Goal: Information Seeking & Learning: Learn about a topic

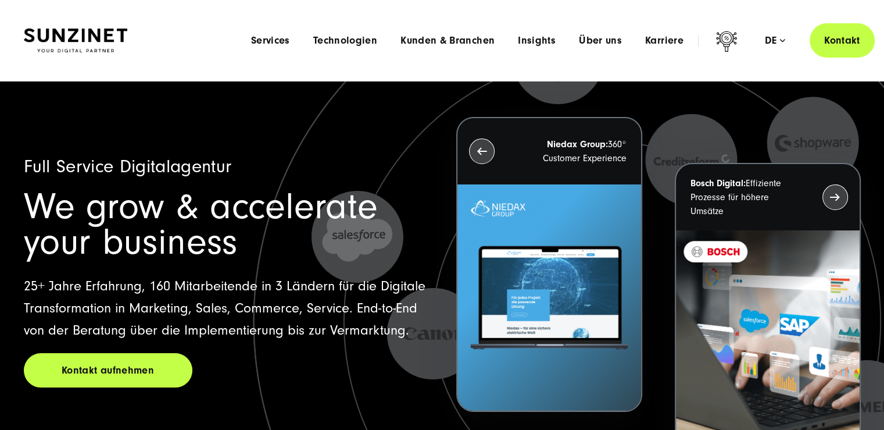
click at [286, 44] on span "Services" at bounding box center [270, 41] width 39 height 12
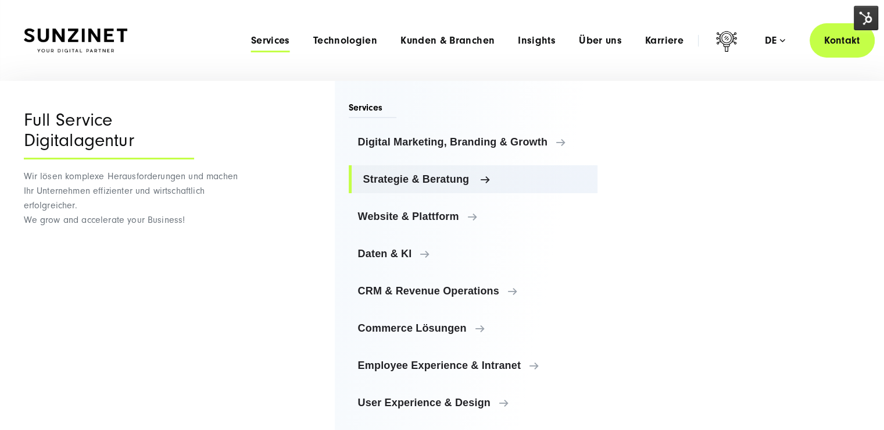
click at [446, 177] on span "Strategie & Beratung" at bounding box center [476, 179] width 226 height 12
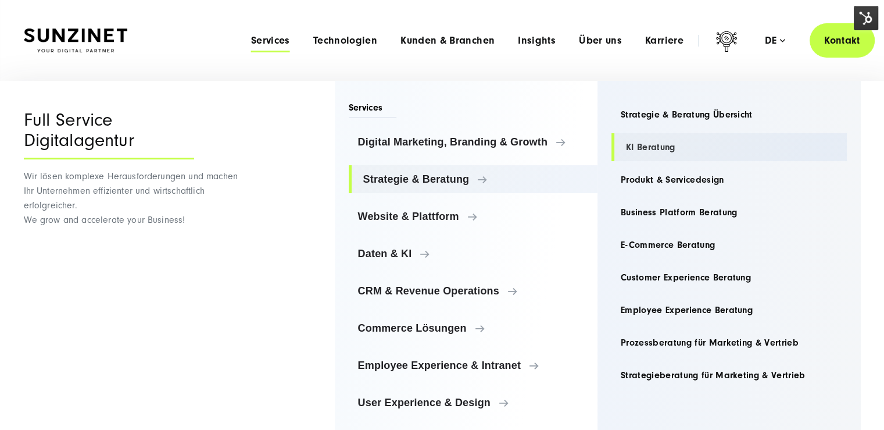
click at [667, 149] on link "KI Beratung" at bounding box center [728, 147] width 235 height 28
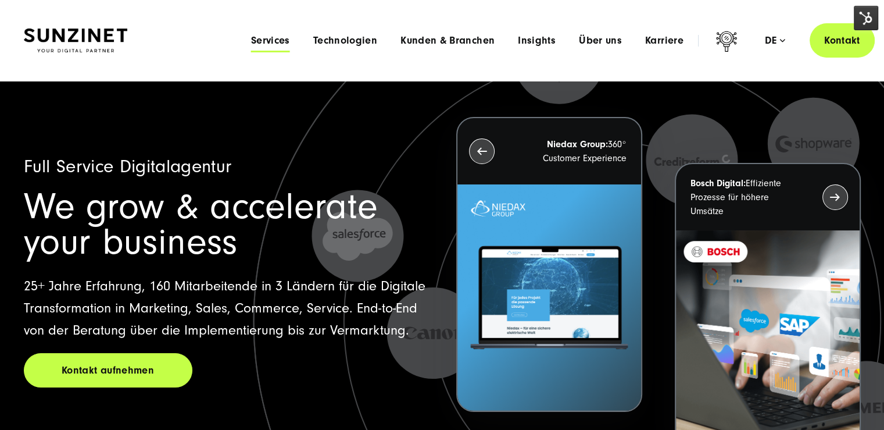
click at [282, 43] on span "Services" at bounding box center [270, 41] width 39 height 12
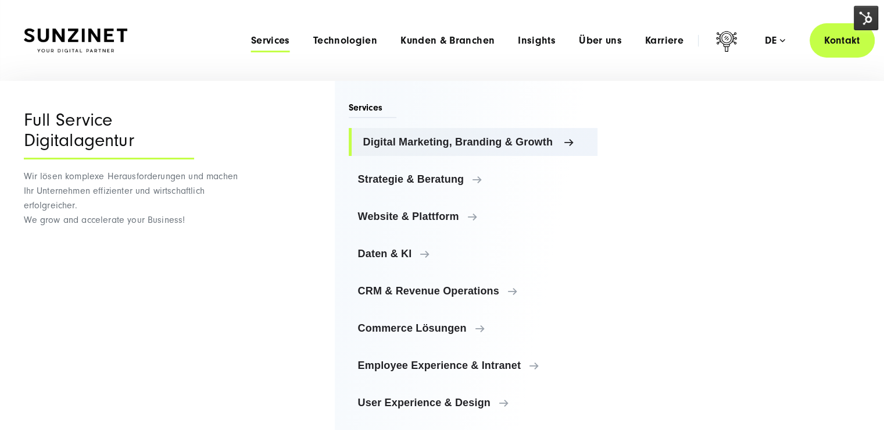
click at [416, 145] on span "Digital Marketing, Branding & Growth" at bounding box center [476, 142] width 226 height 12
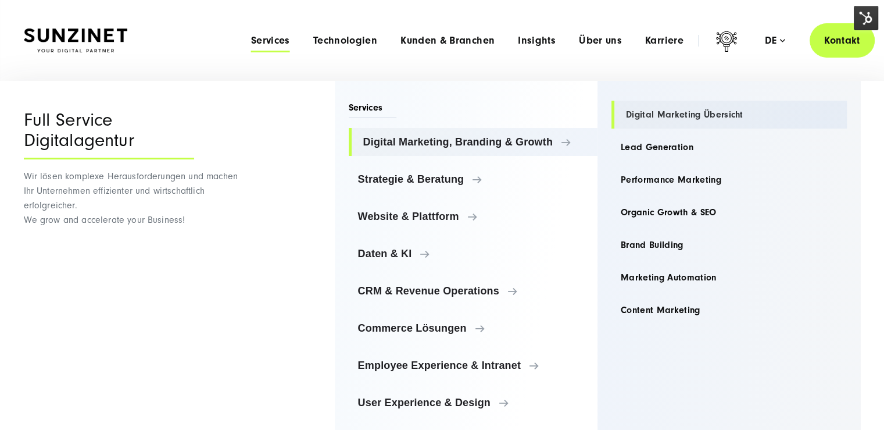
click at [714, 108] on link "Digital Marketing Übersicht" at bounding box center [728, 115] width 235 height 28
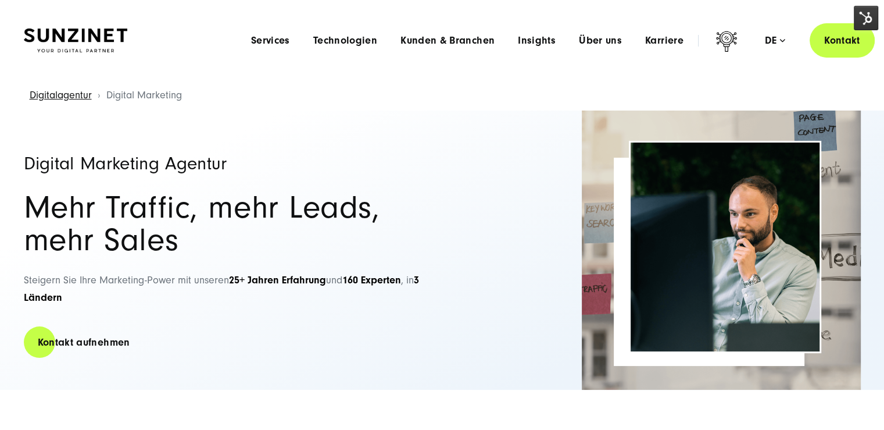
click at [856, 19] on img at bounding box center [866, 18] width 24 height 24
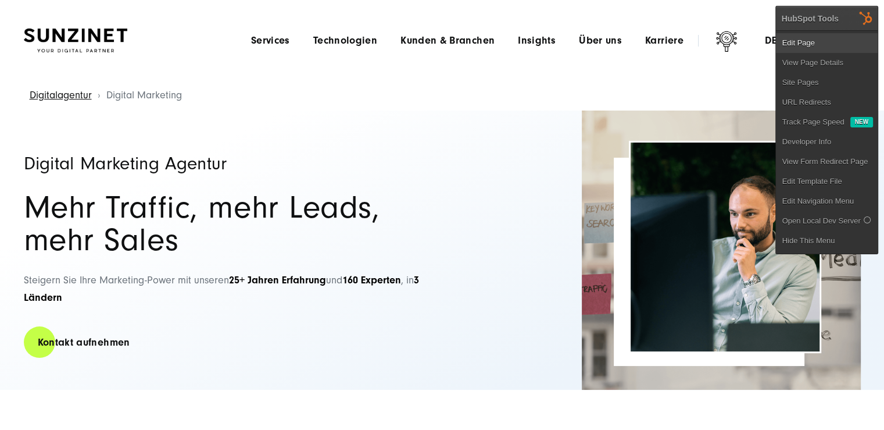
click at [846, 42] on link "Edit Page" at bounding box center [827, 43] width 102 height 20
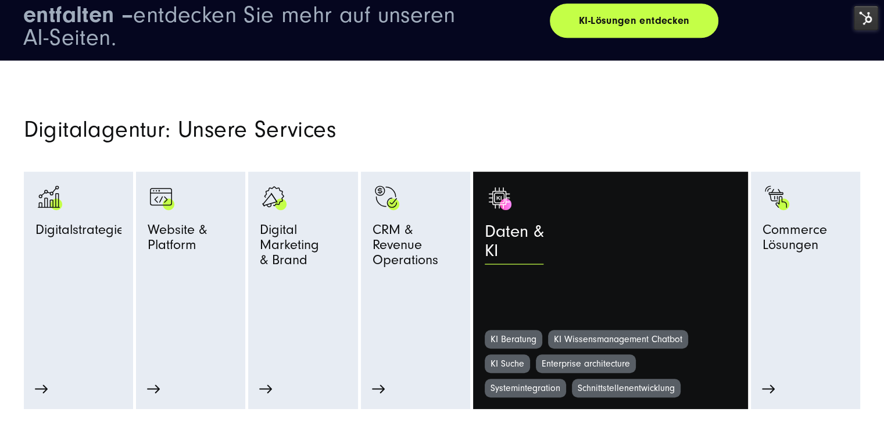
scroll to position [639, 0]
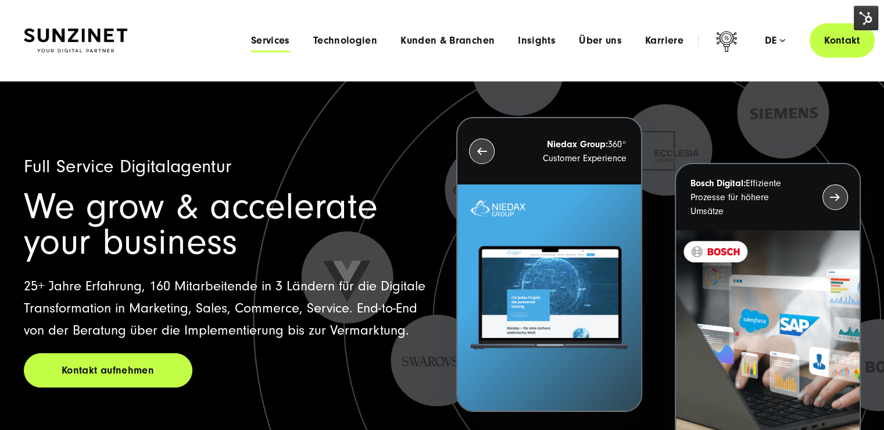
click at [253, 39] on span "Services" at bounding box center [270, 41] width 39 height 12
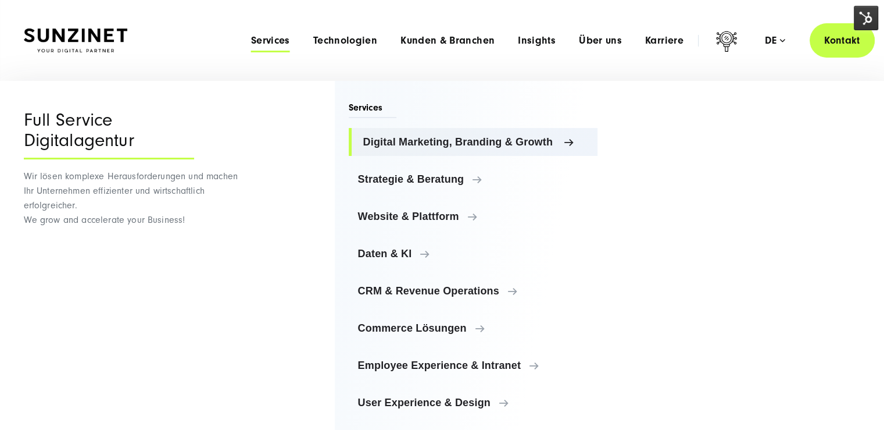
click at [481, 142] on span "Digital Marketing, Branding & Growth" at bounding box center [476, 142] width 226 height 12
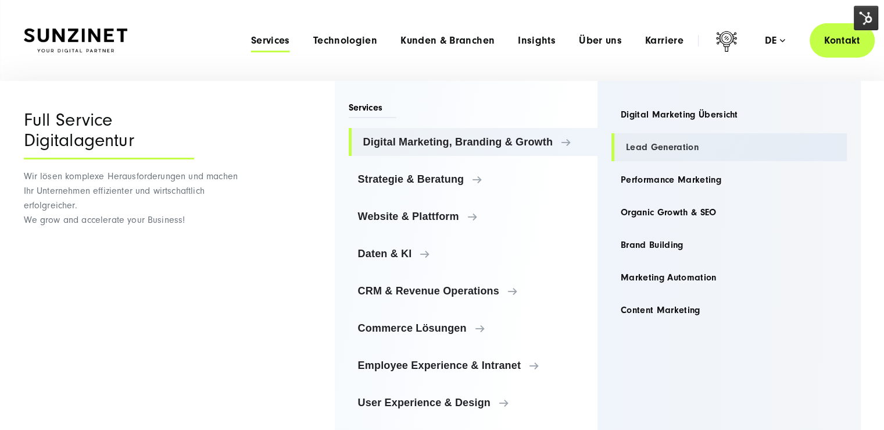
click at [668, 149] on link "Lead Generation" at bounding box center [728, 147] width 235 height 28
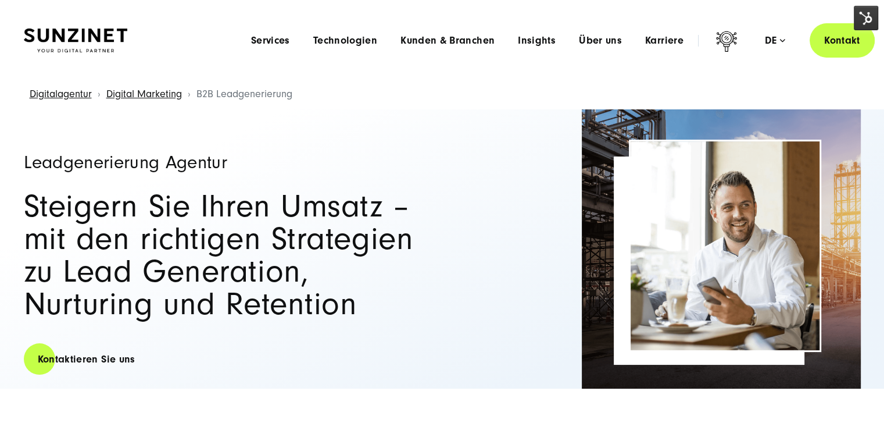
click at [870, 19] on img at bounding box center [866, 18] width 24 height 24
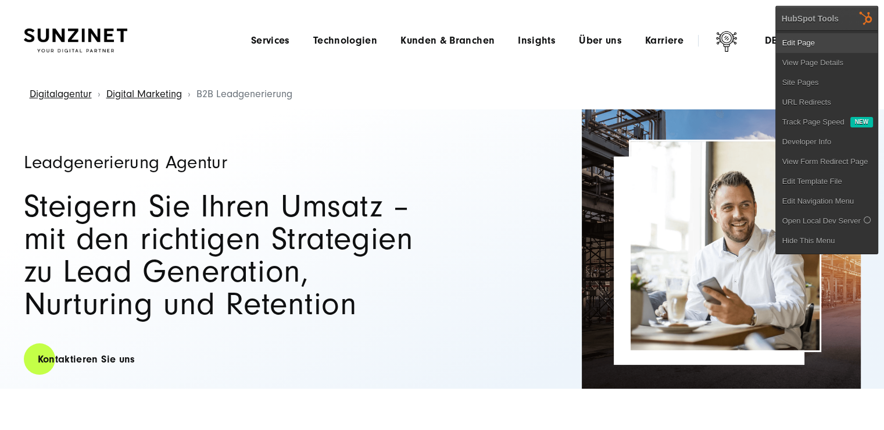
click at [844, 42] on link "Edit Page" at bounding box center [827, 43] width 102 height 20
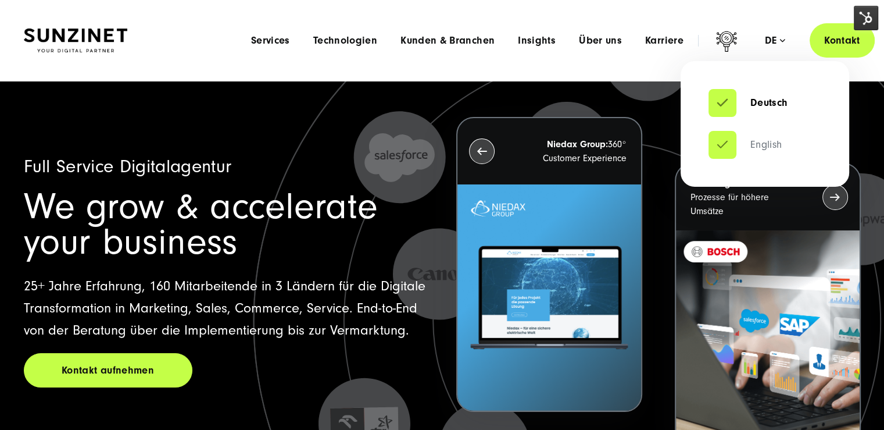
click at [705, 141] on link "English" at bounding box center [746, 145] width 74 height 12
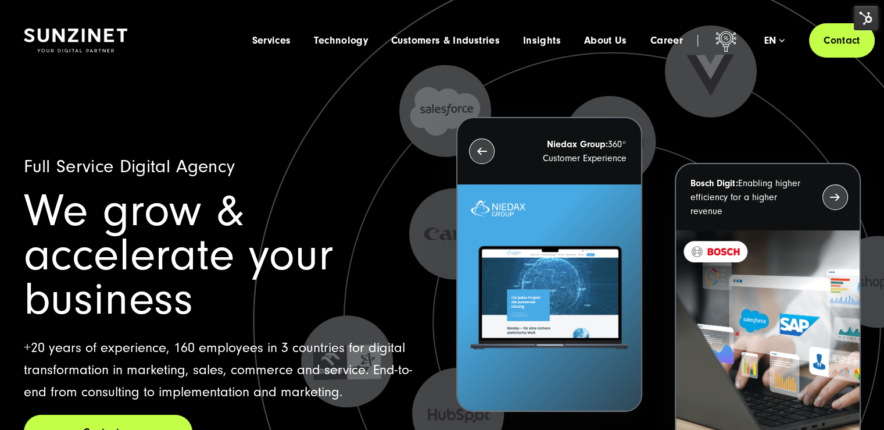
click at [863, 17] on img at bounding box center [866, 18] width 24 height 24
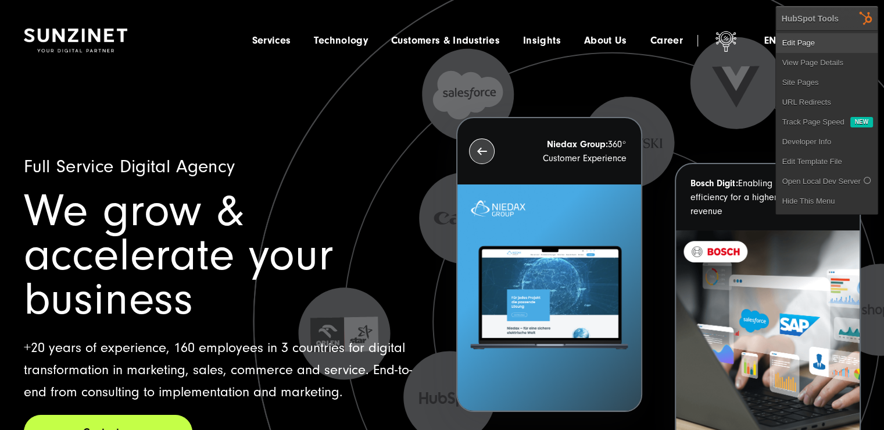
click at [825, 41] on link "Edit Page" at bounding box center [827, 43] width 102 height 20
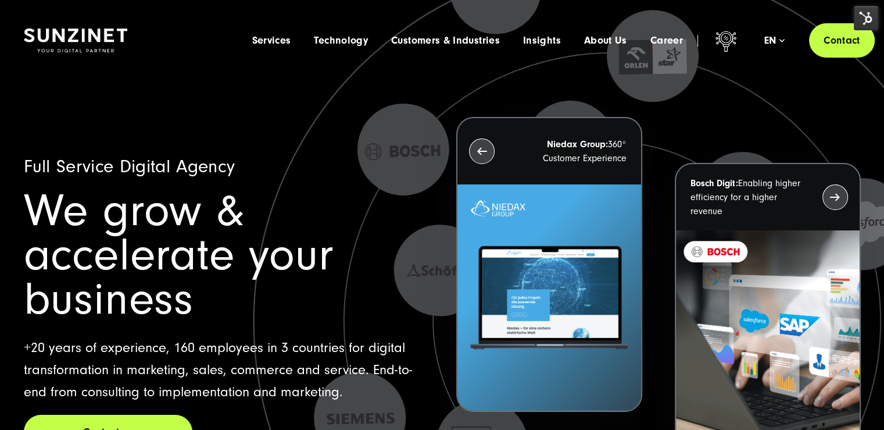
click at [363, 122] on icon at bounding box center [612, 321] width 1002 height 1002
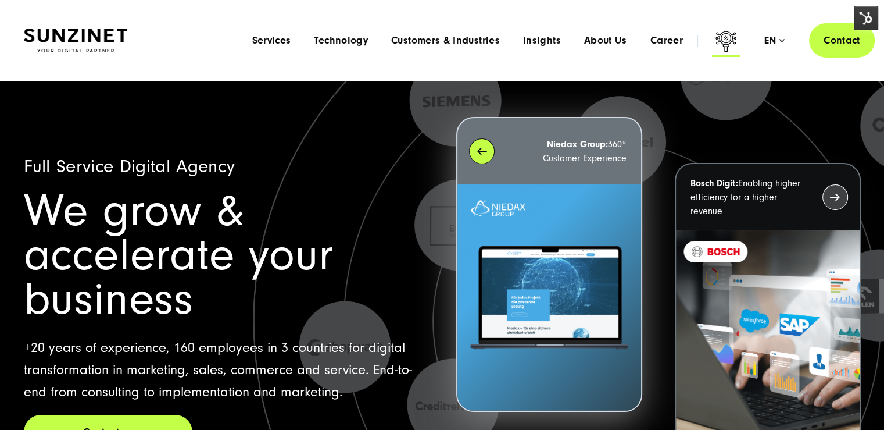
click at [730, 38] on icon at bounding box center [726, 41] width 21 height 20
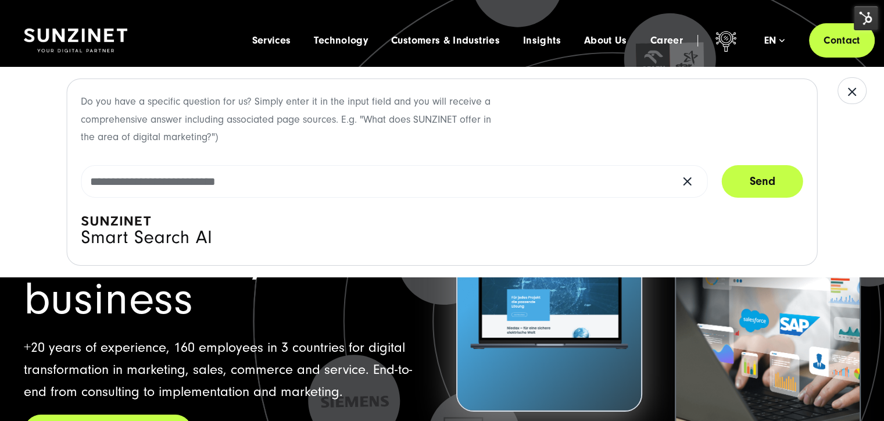
drag, startPoint x: 870, startPoint y: 226, endPoint x: 877, endPoint y: 146, distance: 80.5
click at [870, 226] on div "Do you have a specific question for us? Simply enter it in the input field and …" at bounding box center [442, 172] width 884 height 210
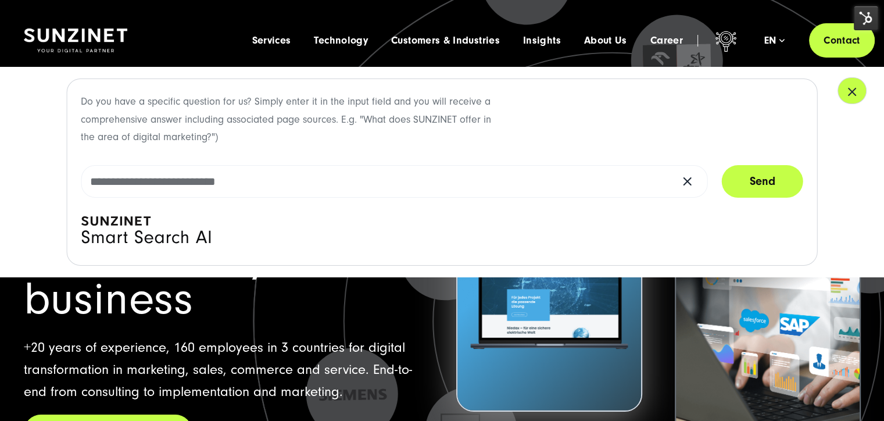
click at [856, 95] on icon "button" at bounding box center [852, 91] width 7 height 7
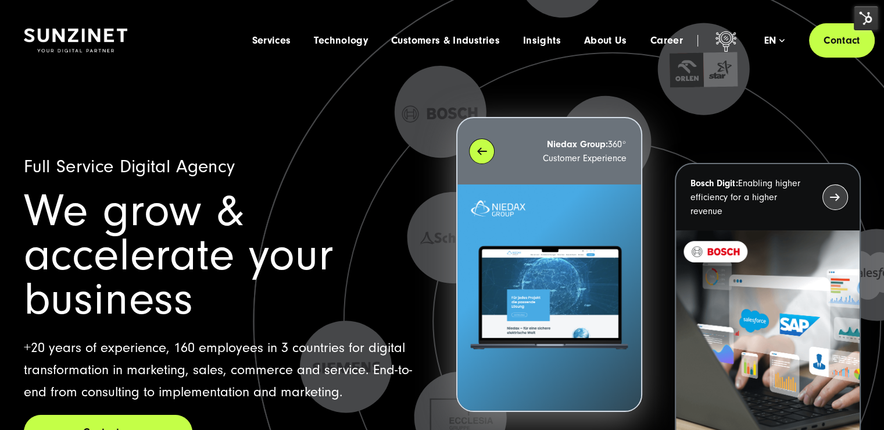
click at [867, 15] on img at bounding box center [866, 18] width 24 height 24
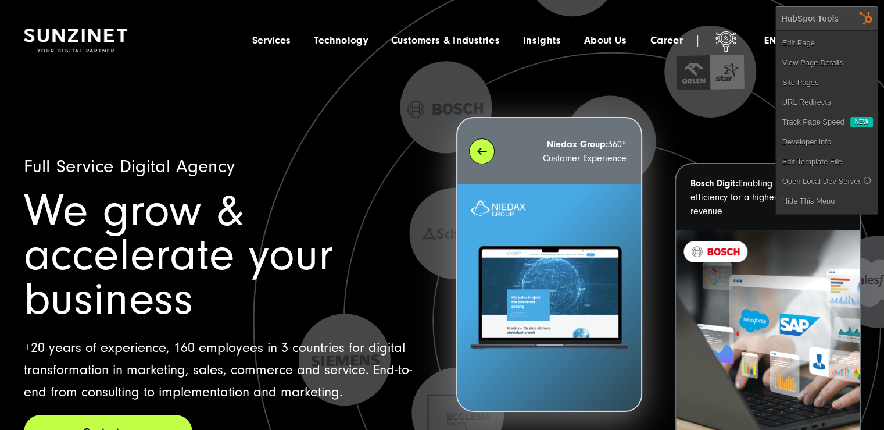
click at [847, 30] on ul "Edit Page View Page Details Site Pages URL Redirects Track Page Speed New Devel…" at bounding box center [827, 122] width 102 height 184
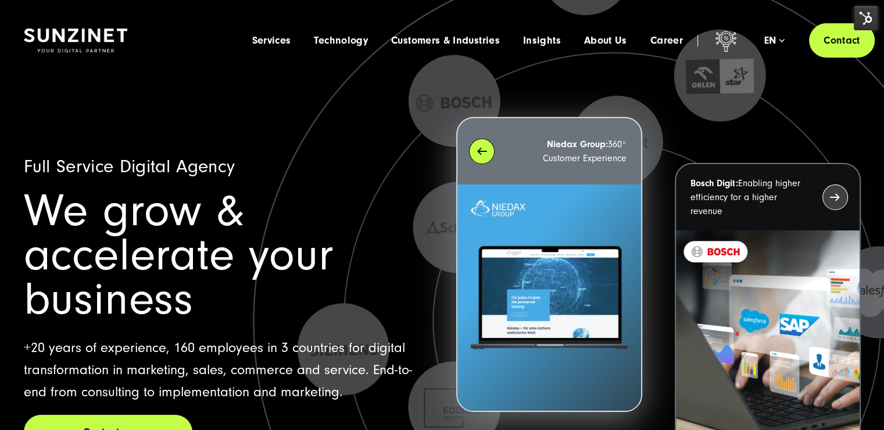
click at [858, 16] on img at bounding box center [866, 18] width 24 height 24
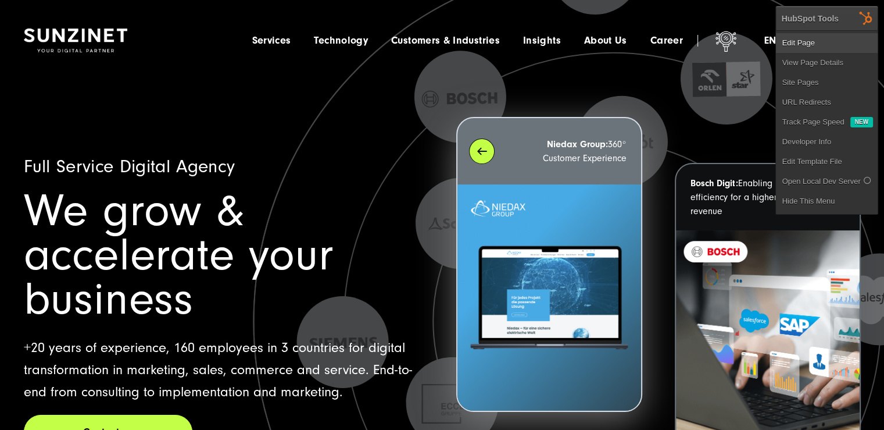
click at [837, 46] on link "Edit Page" at bounding box center [827, 43] width 102 height 20
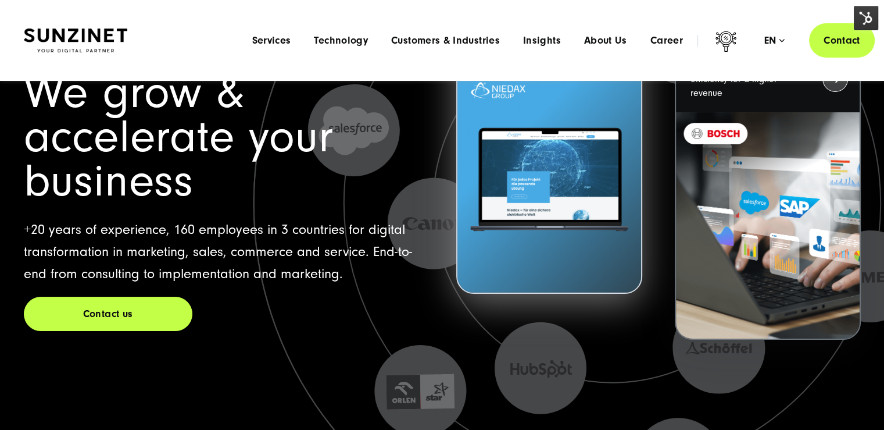
scroll to position [116, 0]
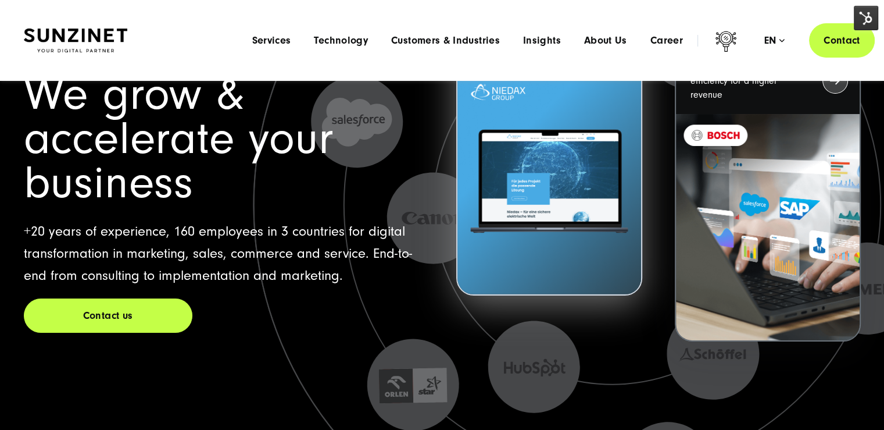
click at [281, 360] on icon at bounding box center [614, 225] width 1163 height 1163
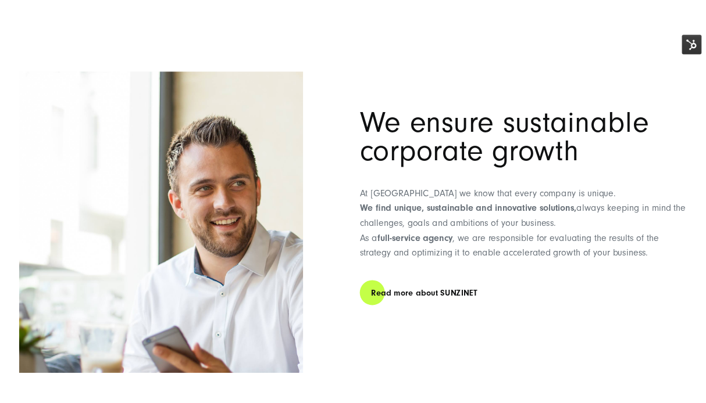
scroll to position [5987, 0]
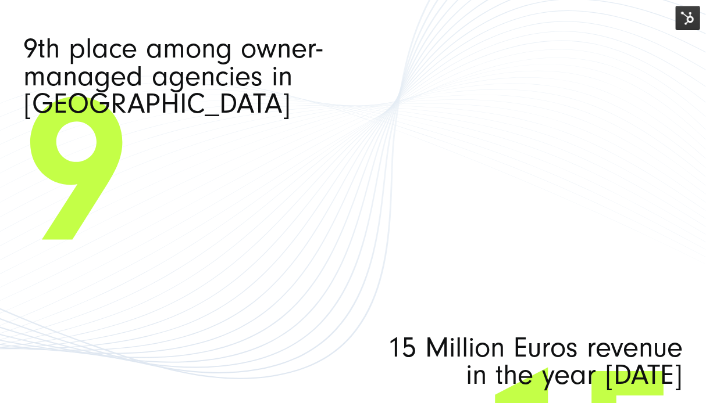
click at [650, 155] on span "9" at bounding box center [352, 172] width 659 height 141
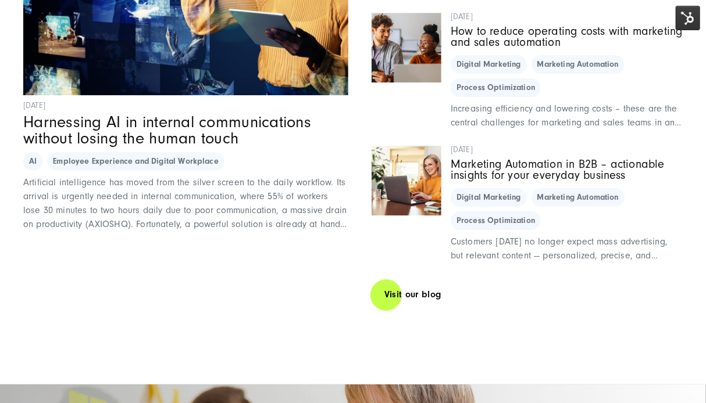
scroll to position [6917, 0]
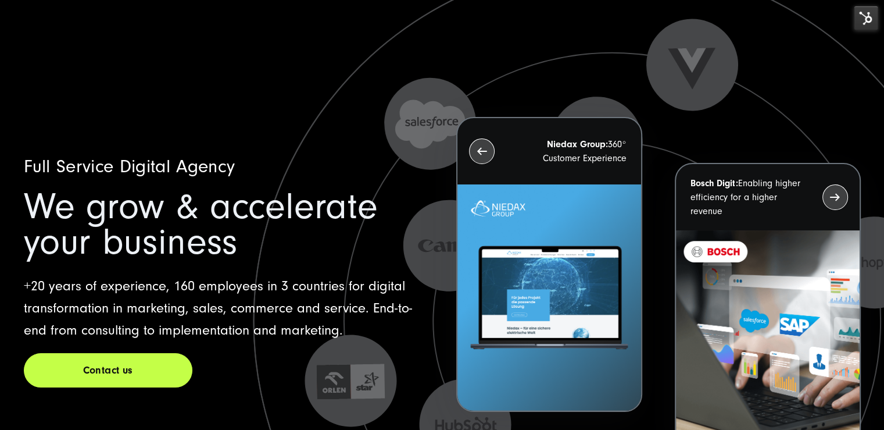
scroll to position [116, 0]
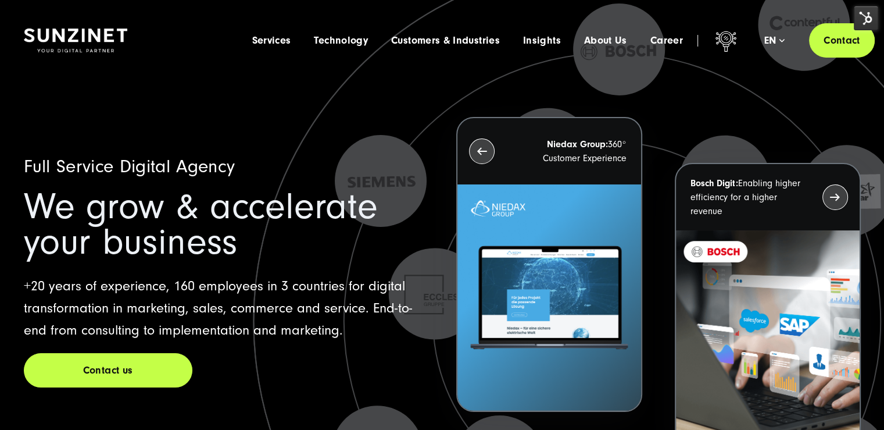
click at [315, 255] on h2 "We grow & accelerate your business" at bounding box center [226, 224] width 405 height 71
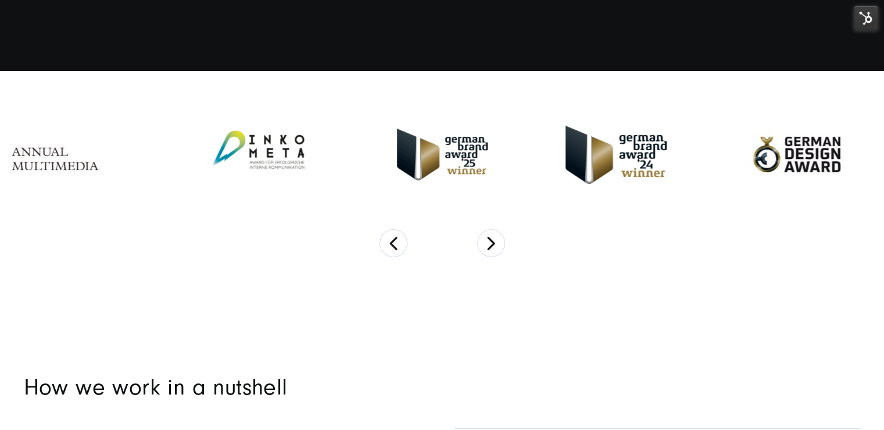
scroll to position [4418, 0]
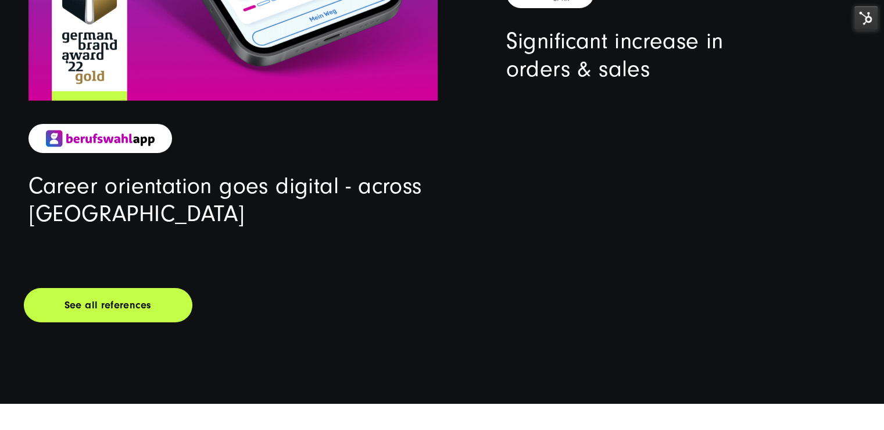
scroll to position [4418, 0]
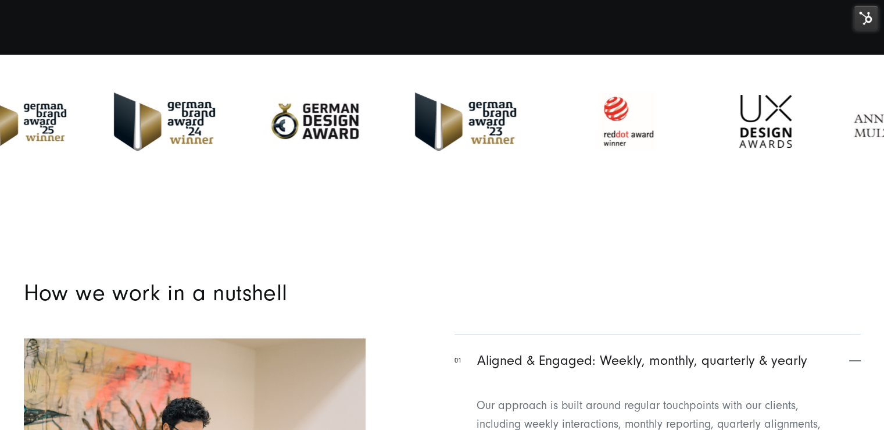
drag, startPoint x: 626, startPoint y: 116, endPoint x: 163, endPoint y: 168, distance: 466.1
click at [167, 167] on section at bounding box center [442, 120] width 884 height 131
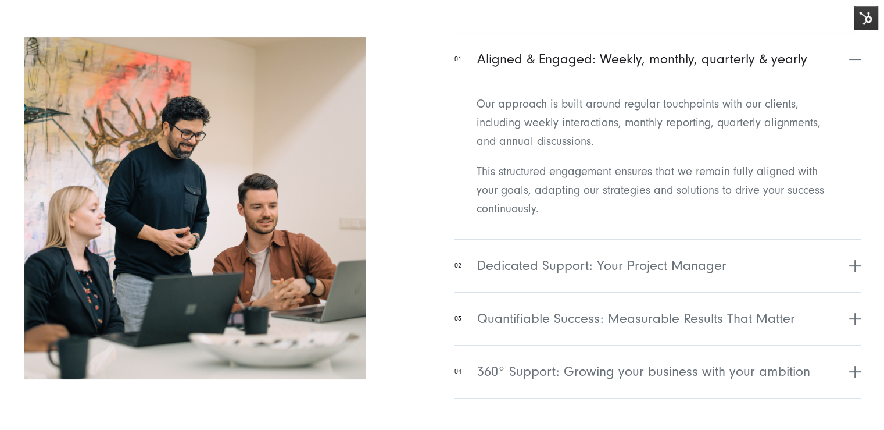
scroll to position [4824, 0]
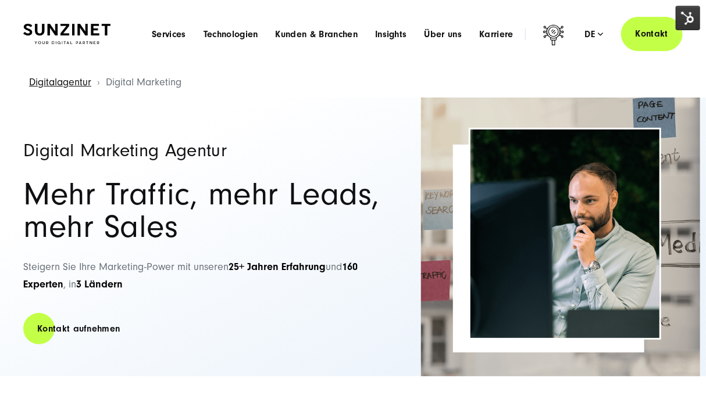
click at [561, 74] on div "Digitalagentur Digital Marketing" at bounding box center [352, 83] width 659 height 30
drag, startPoint x: 177, startPoint y: 318, endPoint x: 215, endPoint y: 271, distance: 59.9
click at [177, 315] on div "Digital Marketing Agentur Mehr Traffic, mehr Leads, mehr Sales Steigern Sie Ihr…" at bounding box center [206, 237] width 367 height 279
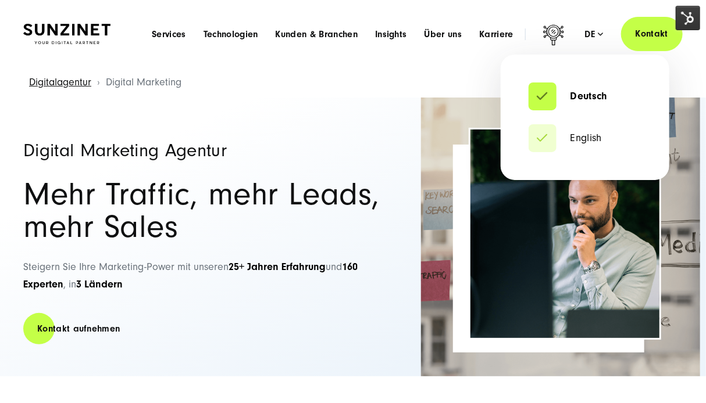
click at [595, 37] on div "de" at bounding box center [594, 34] width 19 height 12
click at [550, 133] on link "English" at bounding box center [564, 139] width 73 height 12
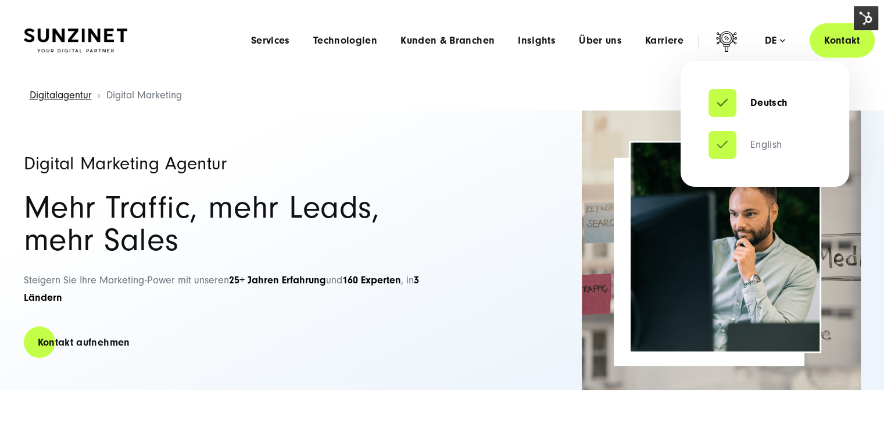
click at [724, 139] on link "English" at bounding box center [746, 145] width 74 height 12
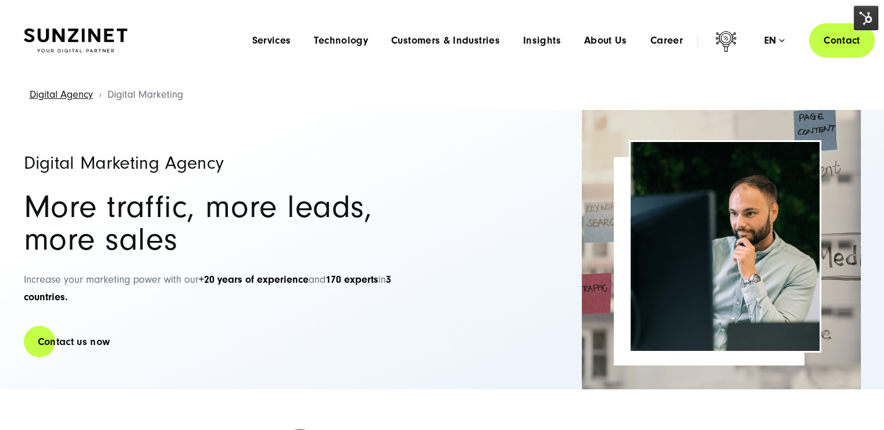
click at [860, 19] on img at bounding box center [866, 18] width 24 height 24
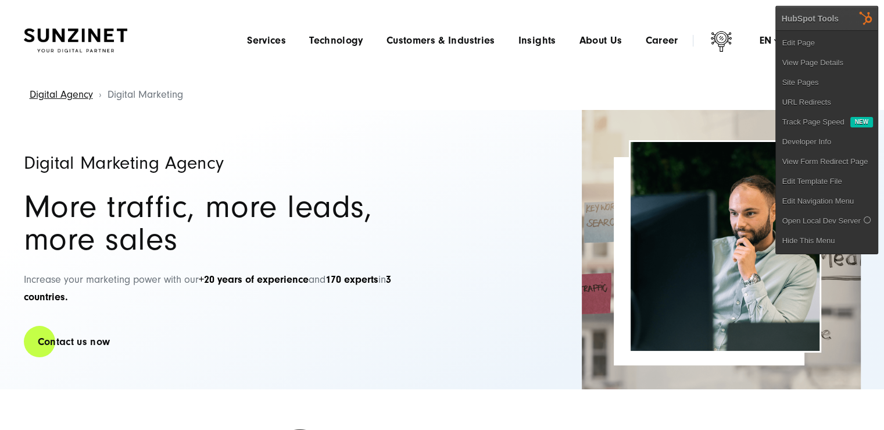
click at [845, 42] on link "Edit Page" at bounding box center [827, 43] width 102 height 20
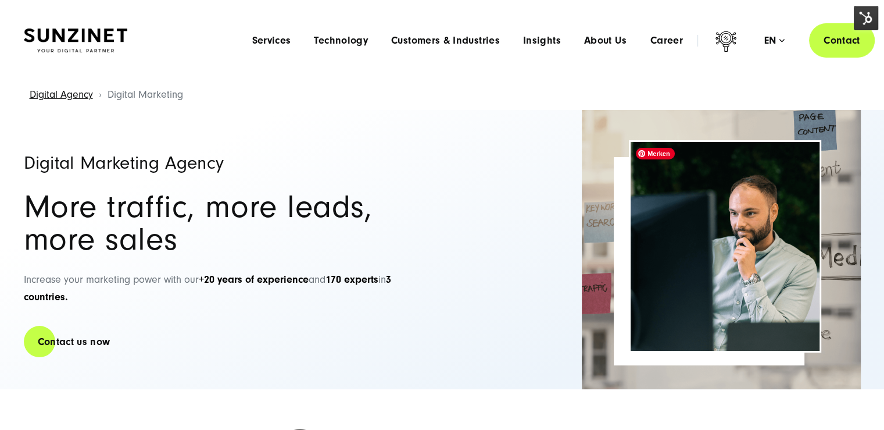
click at [744, 317] on img at bounding box center [725, 246] width 189 height 209
click at [873, 8] on img at bounding box center [866, 18] width 24 height 24
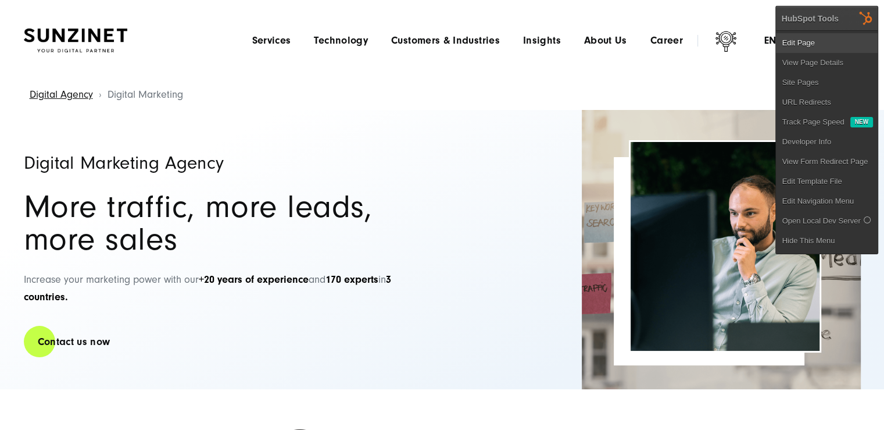
click at [830, 35] on link "Edit Page" at bounding box center [827, 43] width 102 height 20
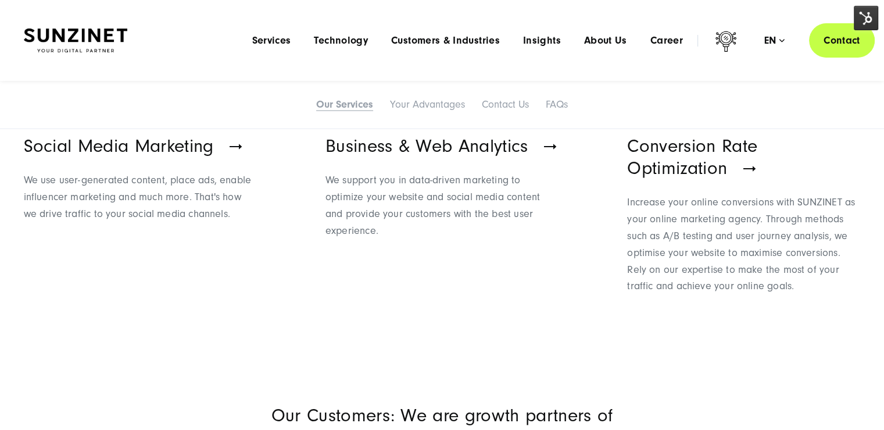
scroll to position [872, 0]
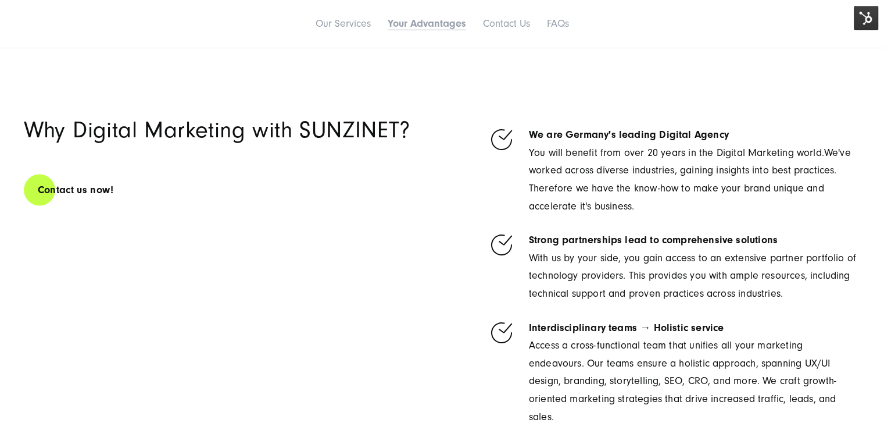
scroll to position [2151, 0]
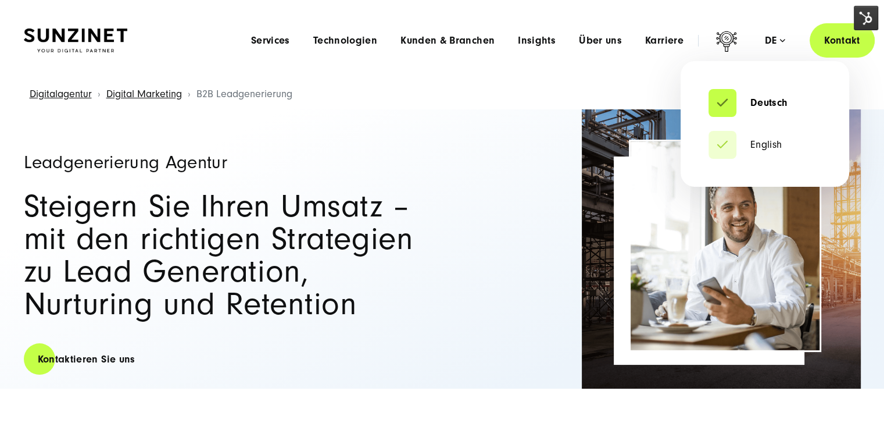
click at [705, 40] on div "de" at bounding box center [775, 41] width 20 height 12
click at [705, 145] on link "English" at bounding box center [746, 145] width 74 height 12
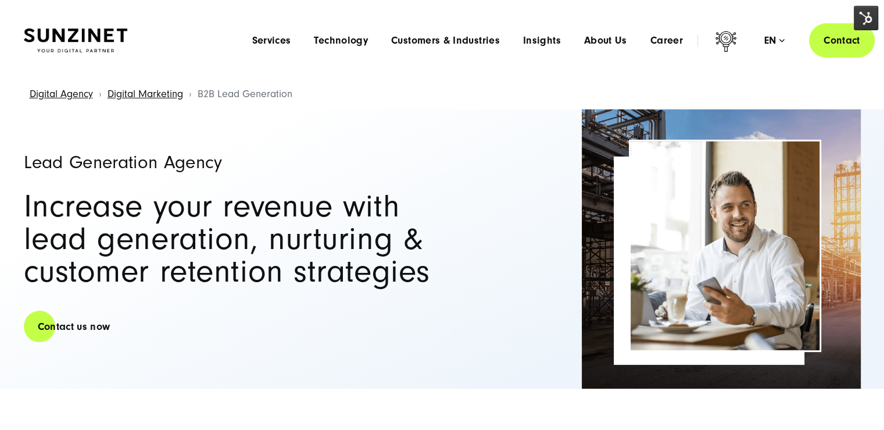
click at [869, 13] on img at bounding box center [866, 18] width 24 height 24
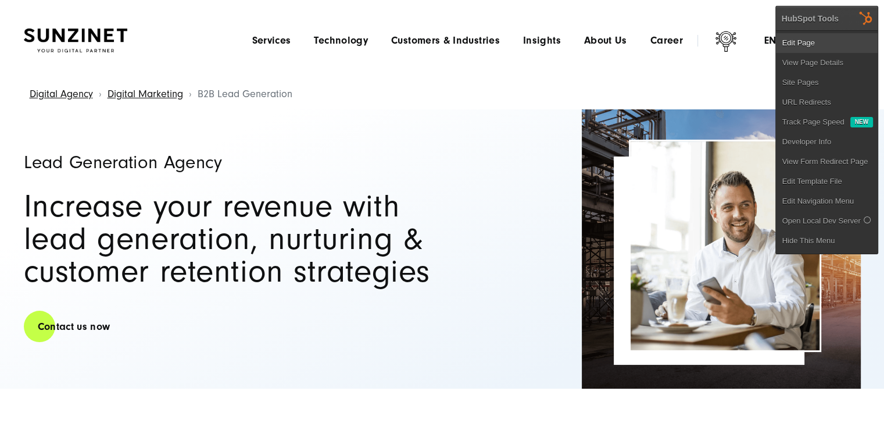
click at [821, 45] on link "Edit Page" at bounding box center [827, 43] width 102 height 20
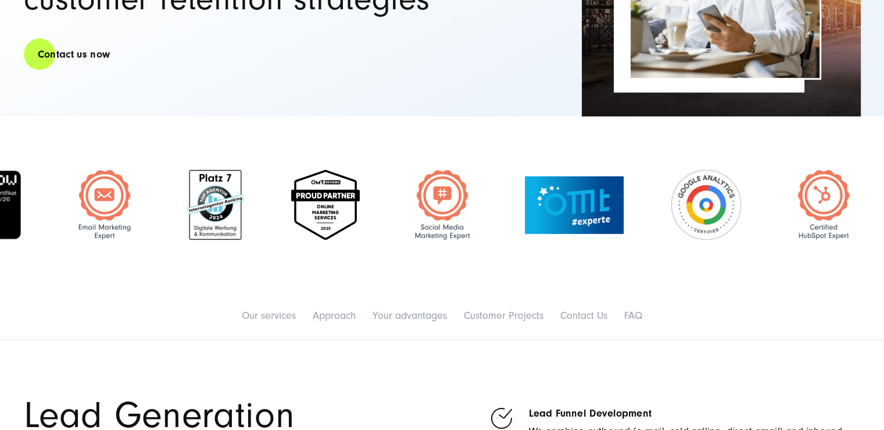
scroll to position [349, 0]
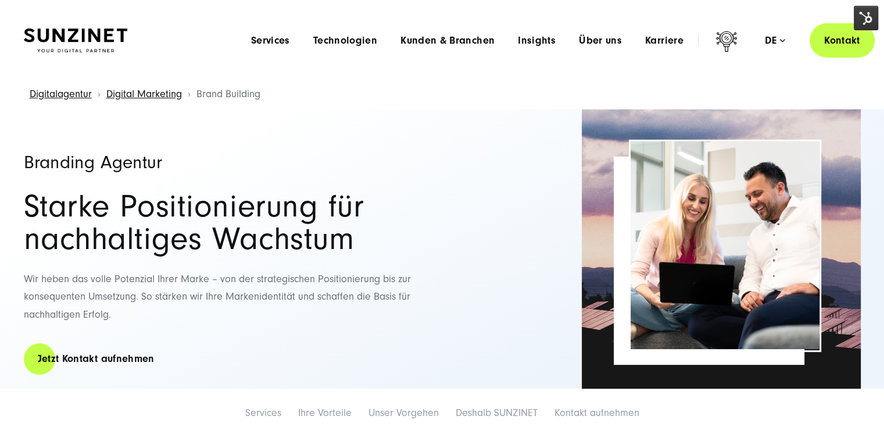
click at [874, 17] on img at bounding box center [866, 18] width 24 height 24
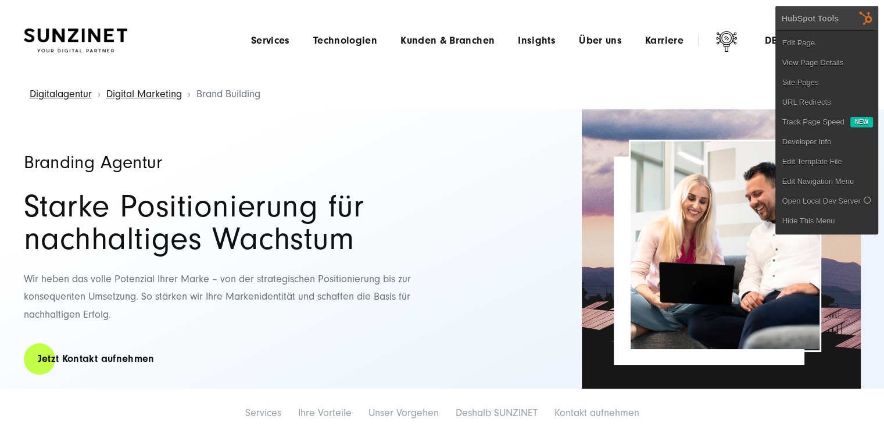
drag, startPoint x: 580, startPoint y: 106, endPoint x: 735, endPoint y: 60, distance: 162.0
click at [581, 106] on div "Digitalagentur Digital Marketing Brand Building" at bounding box center [442, 95] width 838 height 30
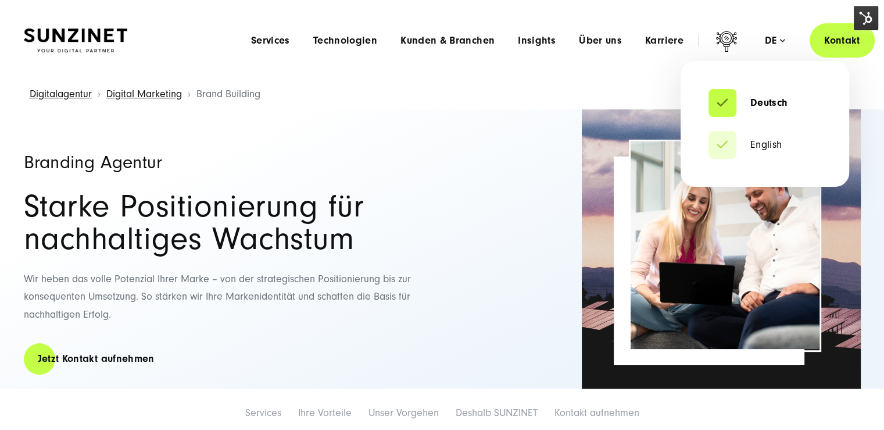
click at [768, 37] on div "de" at bounding box center [775, 41] width 20 height 12
click at [721, 139] on link "English" at bounding box center [746, 145] width 74 height 12
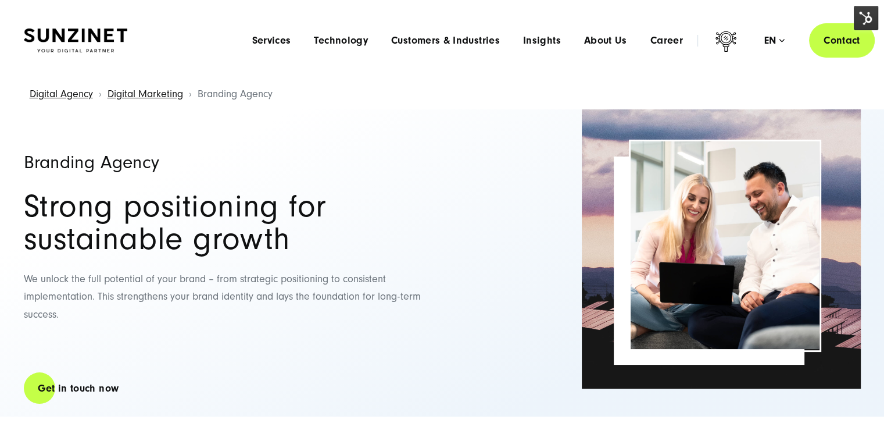
click at [872, 16] on img at bounding box center [866, 18] width 24 height 24
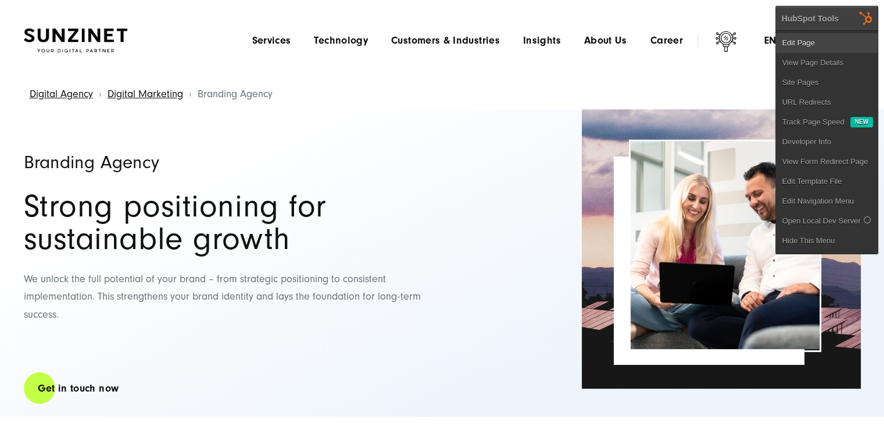
click at [839, 41] on link "Edit Page" at bounding box center [827, 43] width 102 height 20
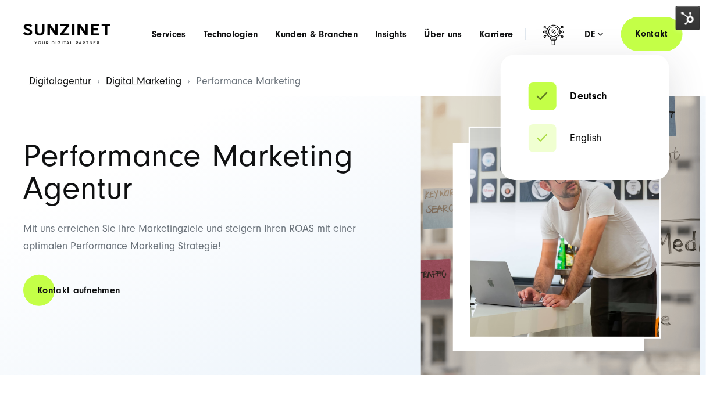
click at [591, 32] on div "de" at bounding box center [594, 34] width 19 height 12
click at [553, 134] on link "English" at bounding box center [564, 139] width 73 height 12
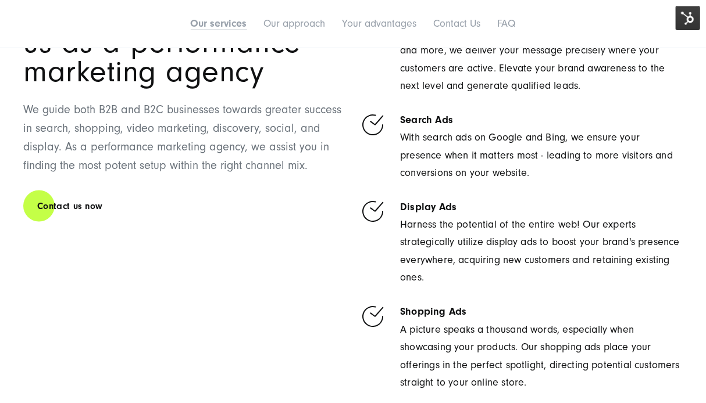
scroll to position [698, 0]
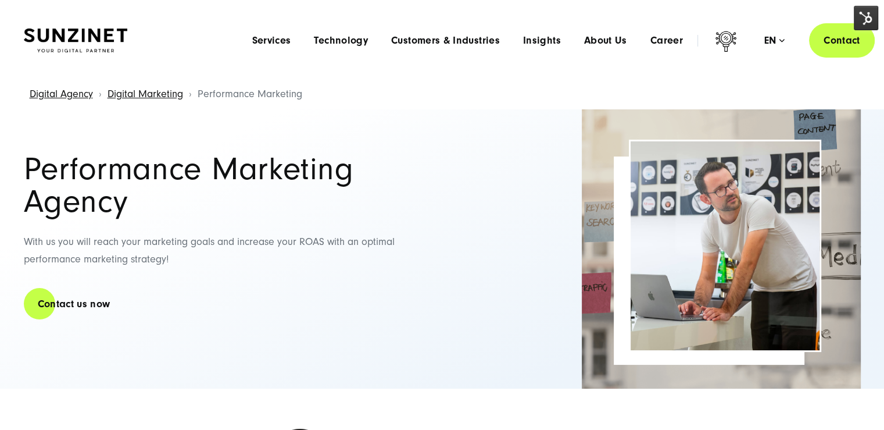
click at [875, 16] on img at bounding box center [866, 18] width 24 height 24
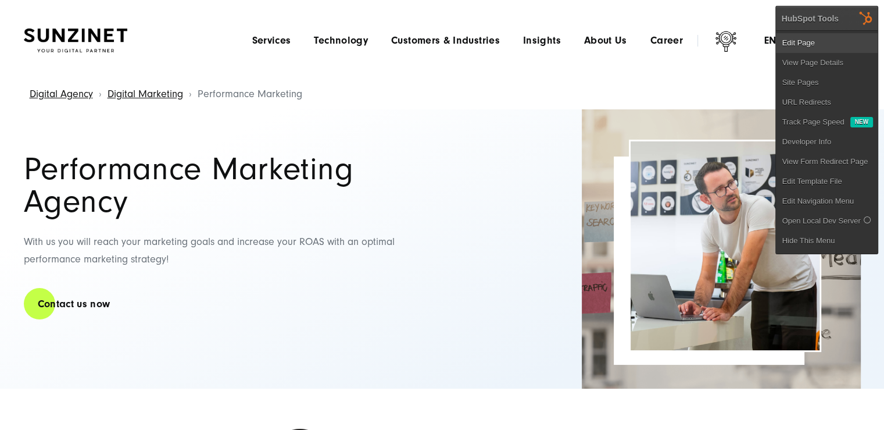
click at [844, 36] on link "Edit Page" at bounding box center [827, 43] width 102 height 20
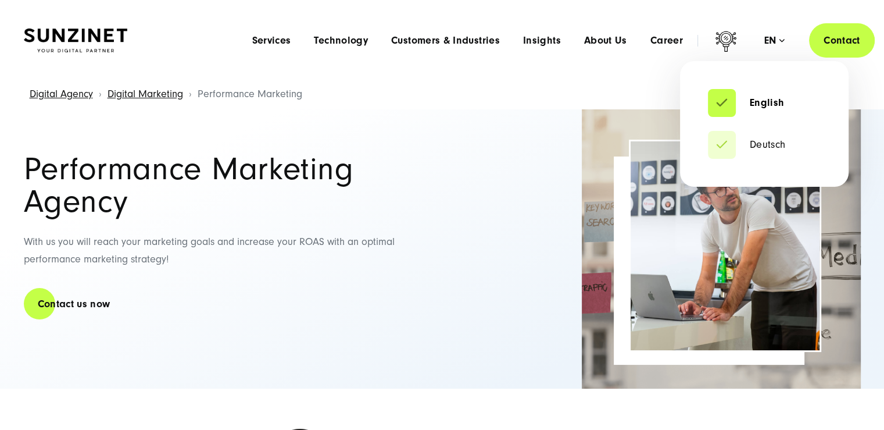
click at [770, 41] on div "en" at bounding box center [774, 41] width 20 height 12
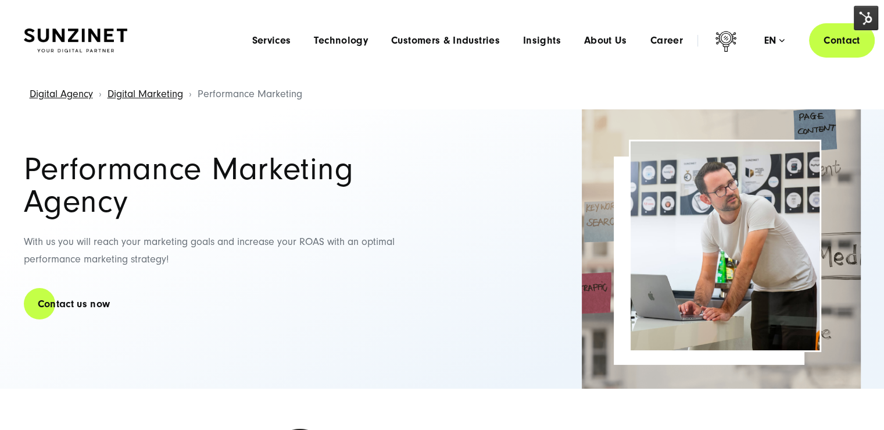
click at [531, 143] on div "Performance Marketing Agency With us you will reach your marketing goals and in…" at bounding box center [442, 248] width 837 height 279
click at [252, 387] on div "Performance Marketing Agency With us you will reach your marketing goals and in…" at bounding box center [227, 248] width 407 height 279
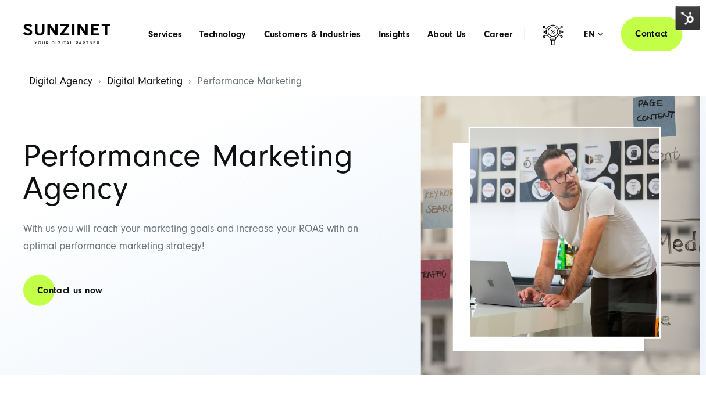
click at [101, 350] on div "Performance Marketing Agency With us you will reach your marketing goals and in…" at bounding box center [206, 235] width 367 height 279
click at [152, 205] on div "Performance Marketing Agency With us you will reach your marketing goals and in…" at bounding box center [206, 235] width 367 height 279
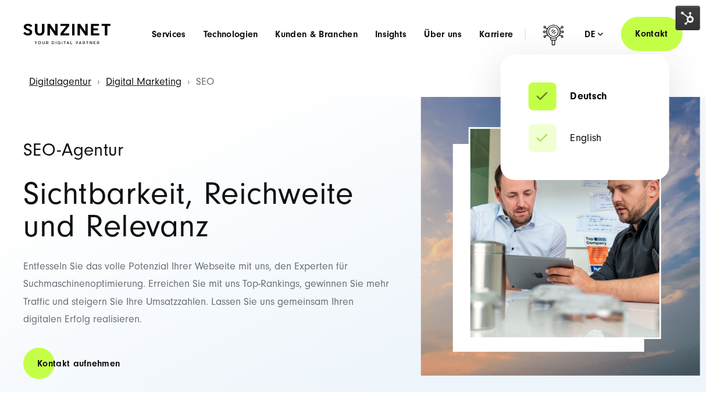
click at [585, 28] on div "de" at bounding box center [594, 34] width 19 height 12
drag, startPoint x: 555, startPoint y: 123, endPoint x: 550, endPoint y: 129, distance: 7.1
click at [549, 125] on ul "Deutsch English" at bounding box center [584, 118] width 169 height 126
click at [543, 134] on link "English" at bounding box center [564, 139] width 73 height 12
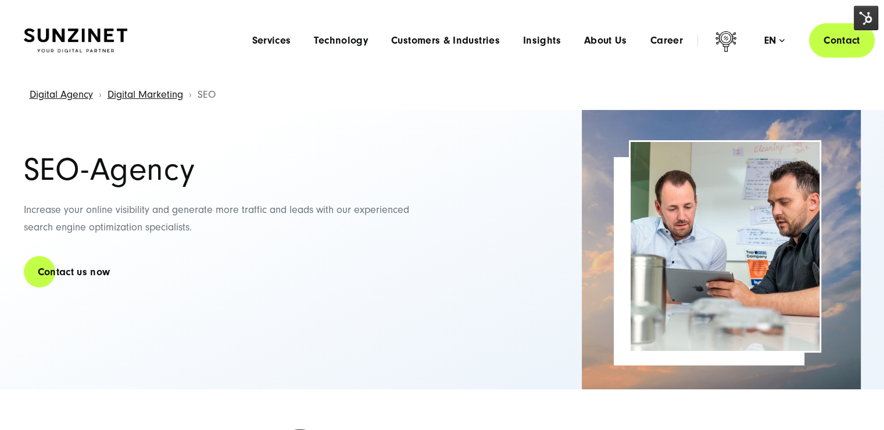
click at [705, 24] on img at bounding box center [866, 18] width 24 height 24
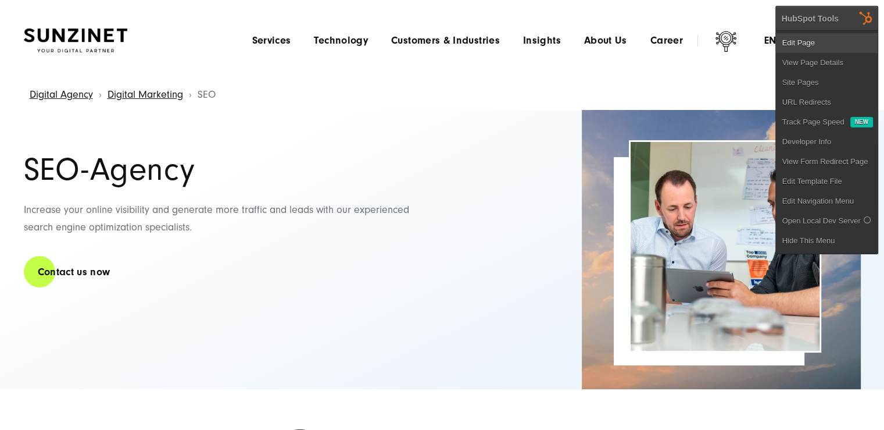
click at [705, 47] on link "Edit Page" at bounding box center [827, 43] width 102 height 20
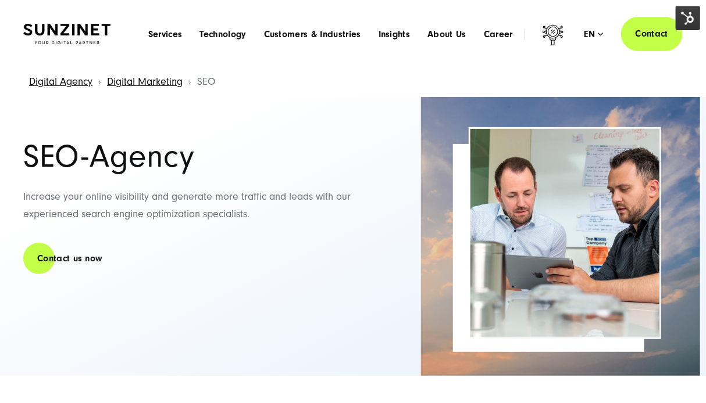
click at [551, 76] on div "Digital Agency Digital Marketing SEO" at bounding box center [352, 82] width 659 height 30
click at [81, 348] on div "SEO-Agency Increase your online visibility and generate more traffic and leads …" at bounding box center [206, 236] width 367 height 279
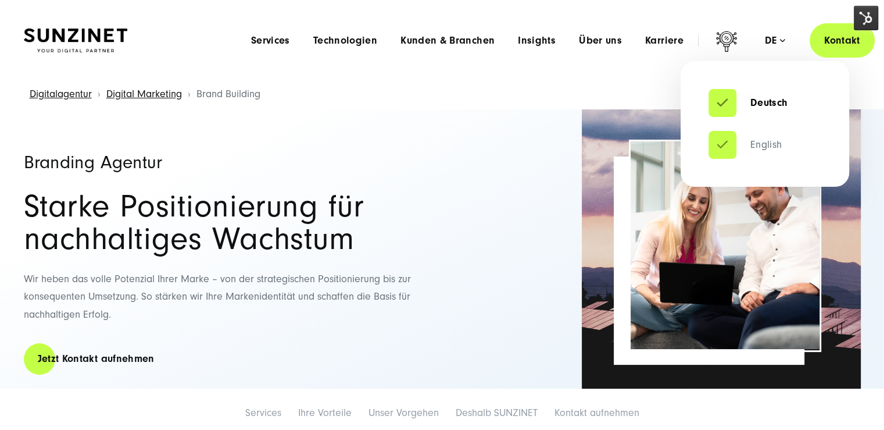
click at [705, 145] on link "English" at bounding box center [746, 145] width 74 height 12
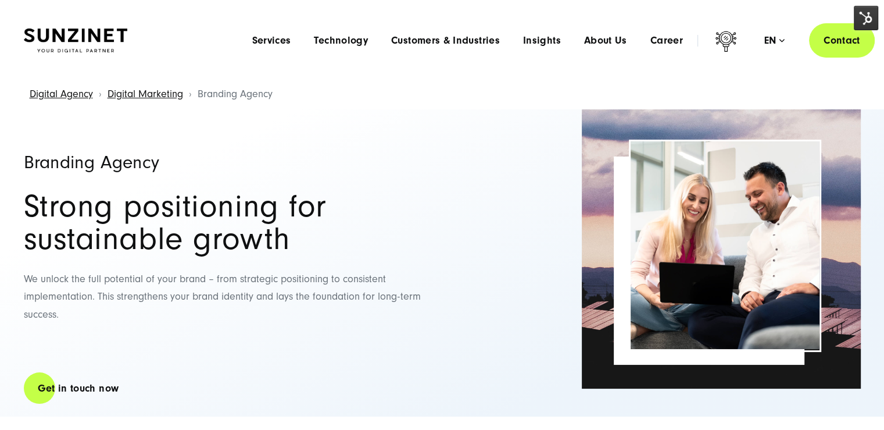
click at [874, 21] on img at bounding box center [866, 18] width 24 height 24
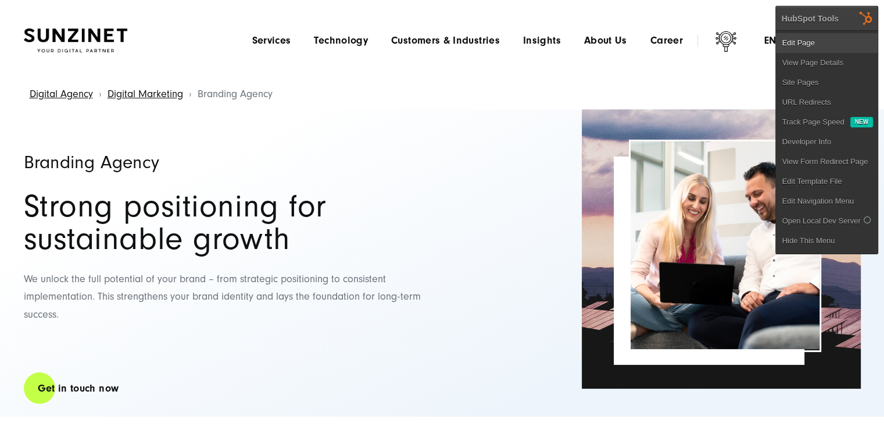
click at [832, 45] on link "Edit Page" at bounding box center [827, 43] width 102 height 20
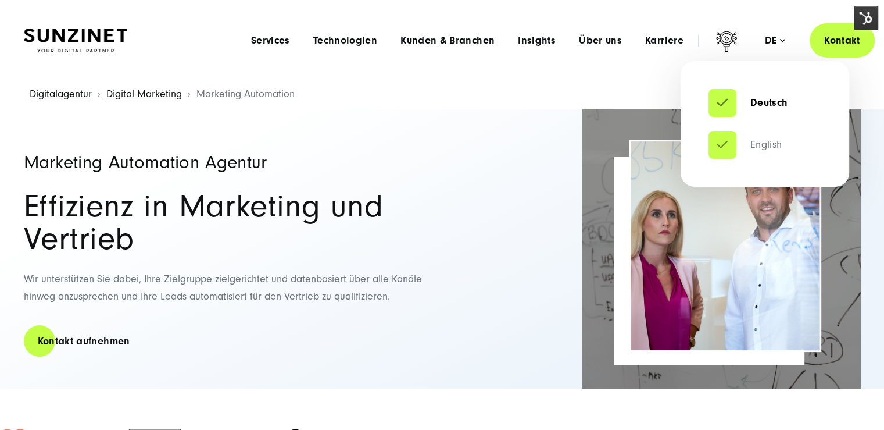
drag, startPoint x: 720, startPoint y: 146, endPoint x: 727, endPoint y: 144, distance: 7.4
click at [705, 146] on link "English" at bounding box center [746, 145] width 74 height 12
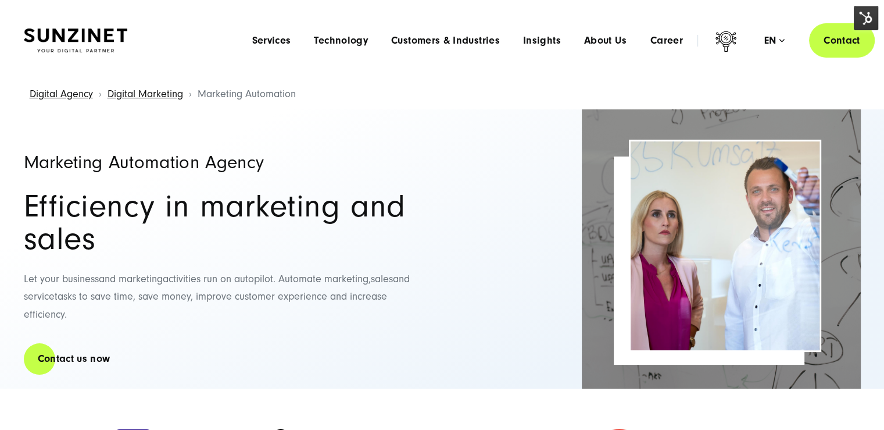
click at [866, 23] on img at bounding box center [866, 18] width 24 height 24
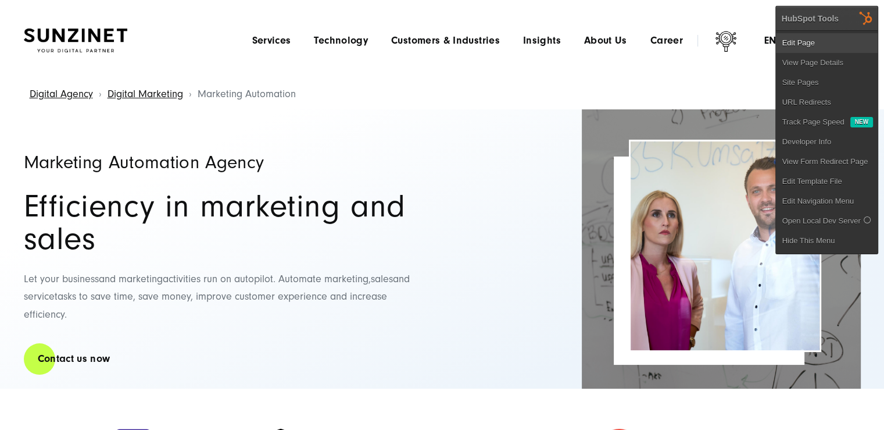
click at [849, 44] on link "Edit Page" at bounding box center [827, 43] width 102 height 20
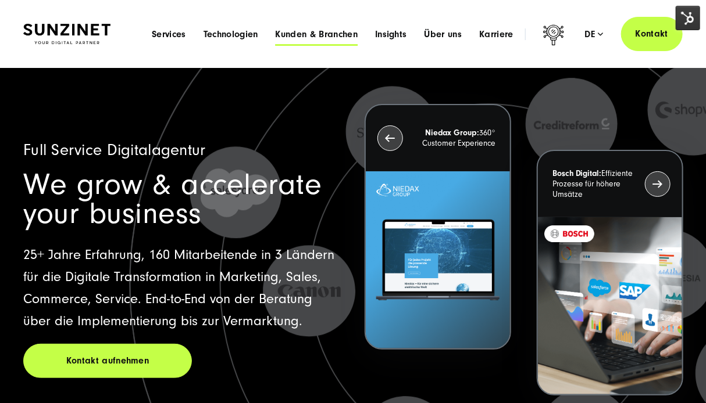
click at [317, 34] on span "Kunden & Branchen" at bounding box center [317, 34] width 82 height 12
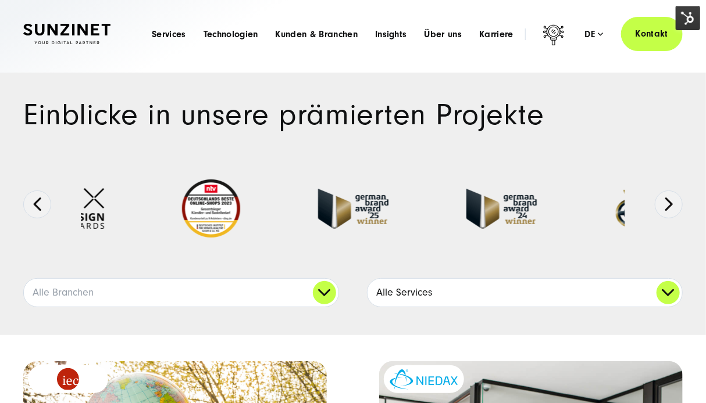
click at [461, 289] on link "Alle Services" at bounding box center [524, 293] width 314 height 28
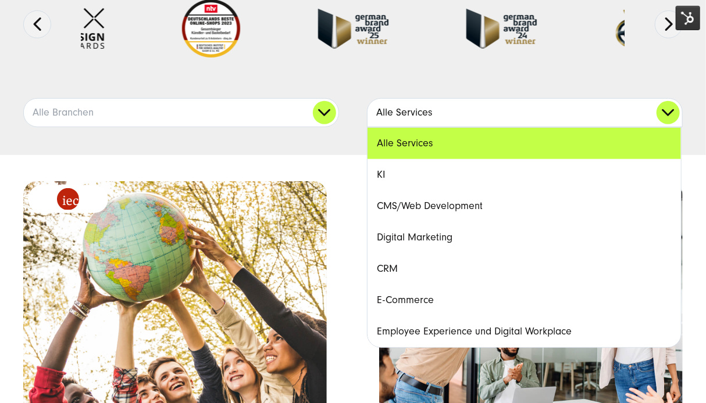
scroll to position [181, 0]
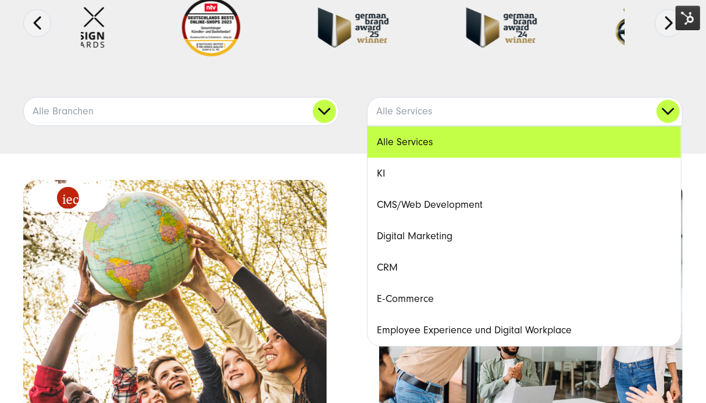
click at [416, 236] on link "Digital Marketing" at bounding box center [523, 236] width 313 height 31
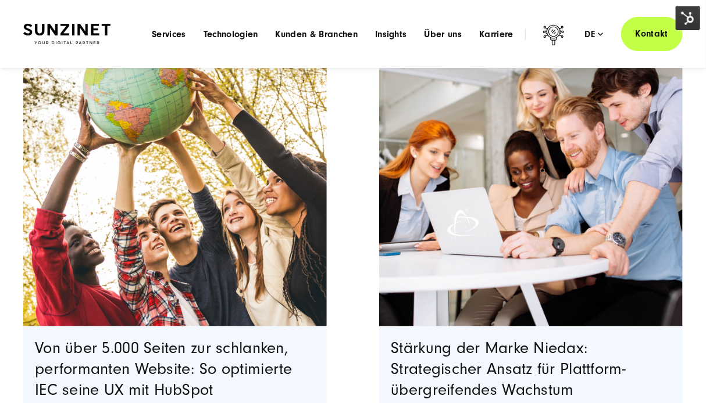
scroll to position [333, 0]
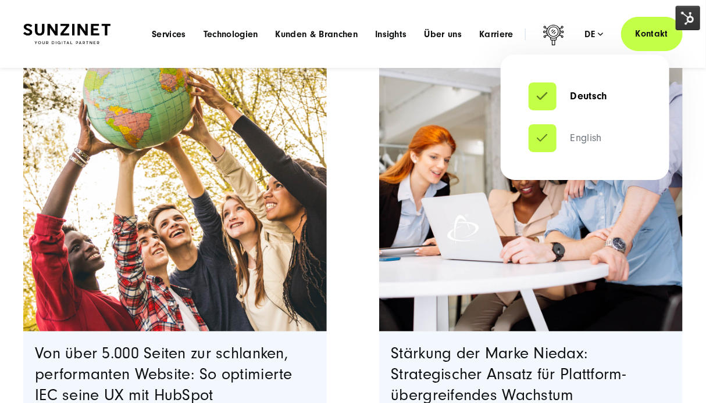
click at [548, 133] on link "English" at bounding box center [564, 139] width 73 height 12
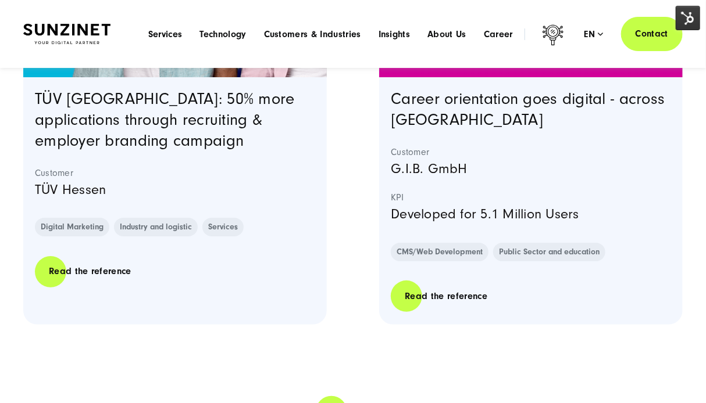
scroll to position [3683, 0]
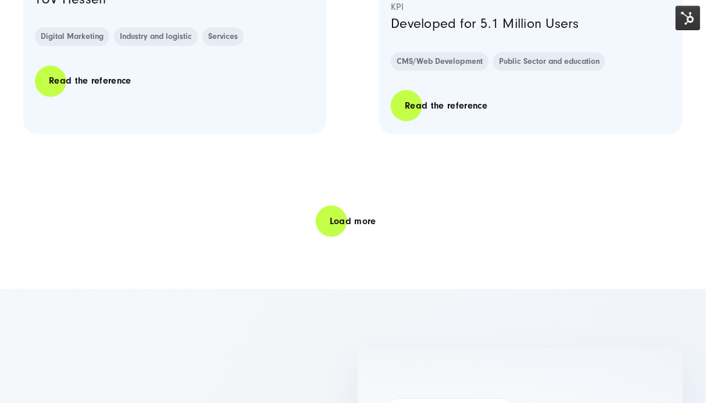
click at [357, 222] on link "Load more" at bounding box center [353, 221] width 74 height 33
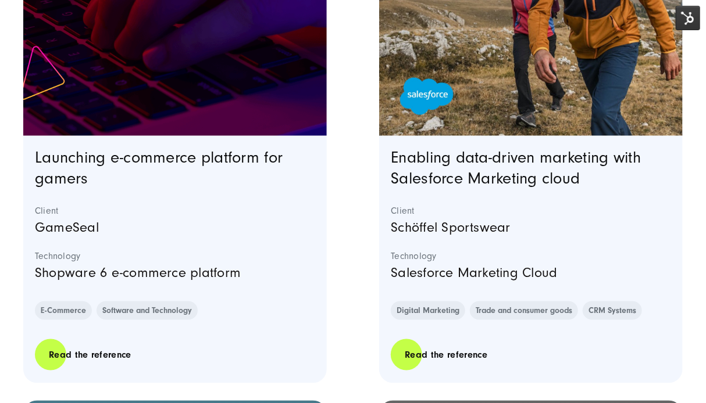
scroll to position [5833, 0]
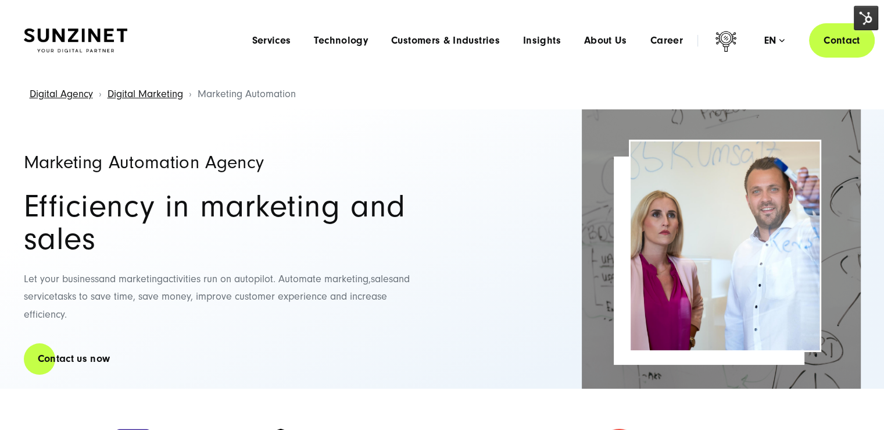
drag, startPoint x: 440, startPoint y: 99, endPoint x: 405, endPoint y: 80, distance: 39.5
click at [440, 99] on div "Digital Agency Digital Marketing Marketing Automation" at bounding box center [442, 95] width 838 height 30
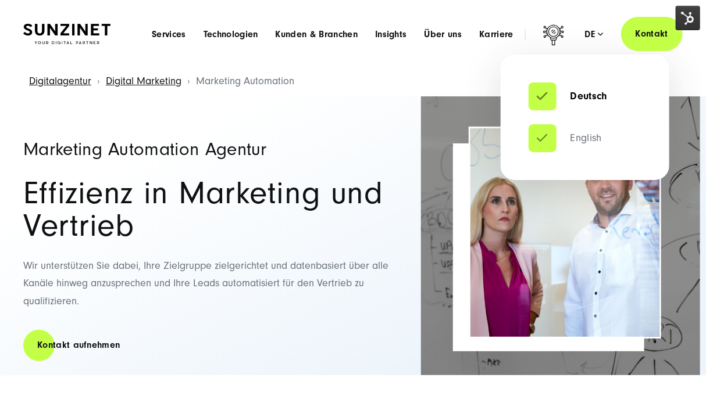
click at [542, 144] on link "English" at bounding box center [564, 139] width 73 height 12
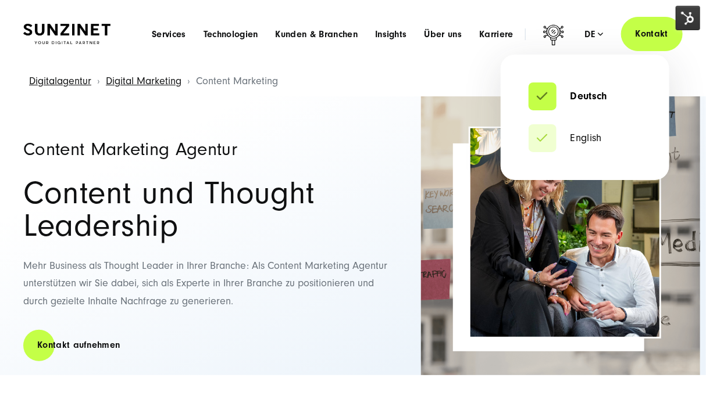
click at [595, 34] on div "de" at bounding box center [594, 34] width 19 height 12
click at [545, 133] on link "English" at bounding box center [564, 139] width 73 height 12
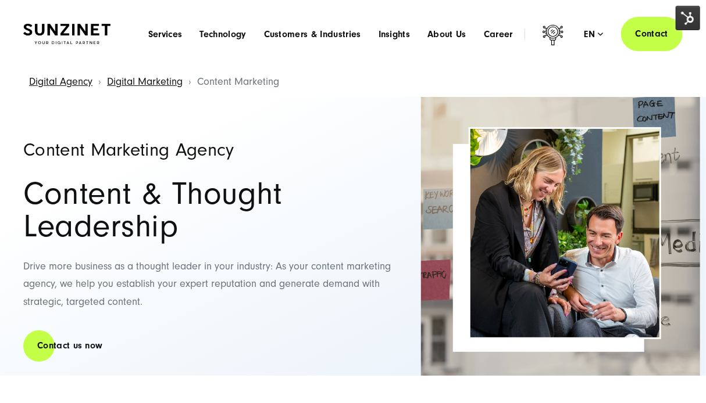
click at [698, 16] on img at bounding box center [687, 18] width 24 height 24
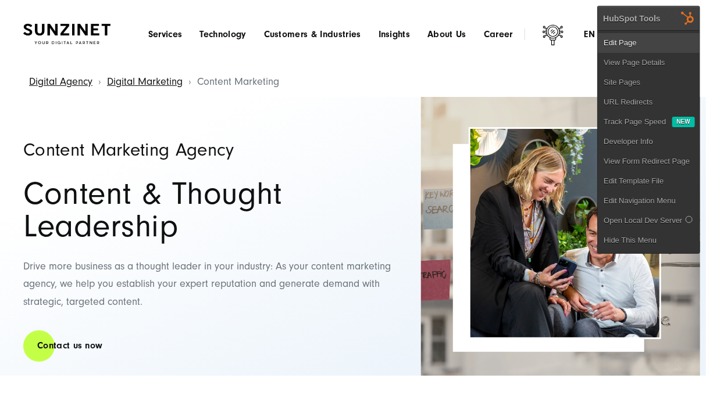
click at [673, 40] on link "Edit Page" at bounding box center [649, 43] width 102 height 20
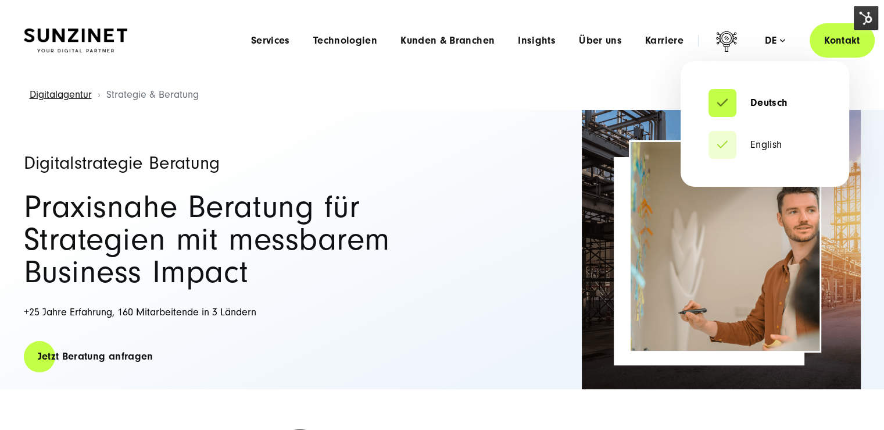
click at [705, 38] on div "de" at bounding box center [775, 41] width 20 height 12
click at [705, 151] on link "English" at bounding box center [746, 145] width 74 height 12
click at [732, 149] on link "English" at bounding box center [746, 145] width 74 height 12
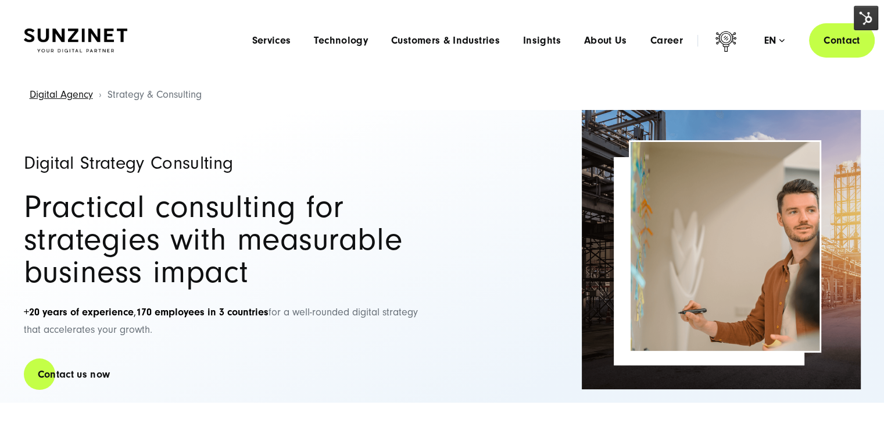
drag, startPoint x: 874, startPoint y: 10, endPoint x: 870, endPoint y: 23, distance: 13.4
click at [874, 10] on img at bounding box center [866, 18] width 24 height 24
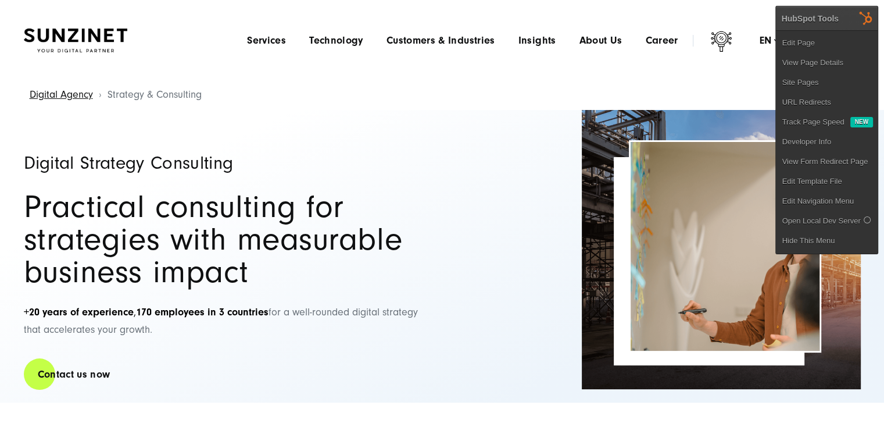
click at [810, 46] on link "Edit Page" at bounding box center [827, 43] width 102 height 20
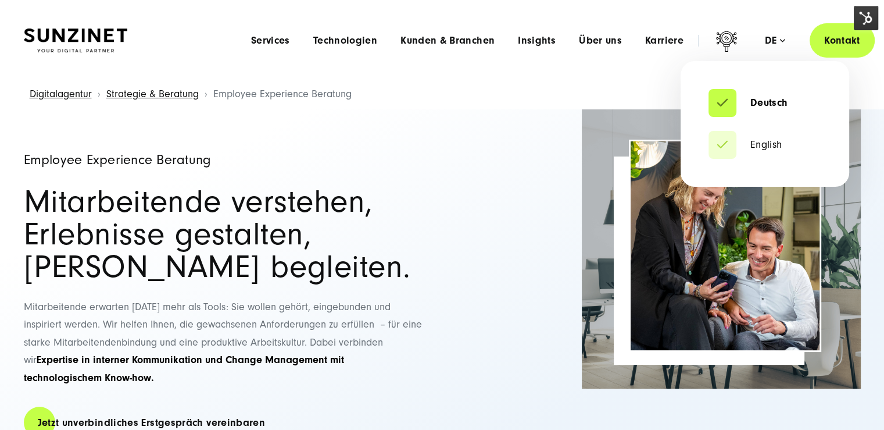
click at [705, 40] on div "de" at bounding box center [775, 41] width 20 height 12
click at [705, 146] on link "English" at bounding box center [746, 145] width 74 height 12
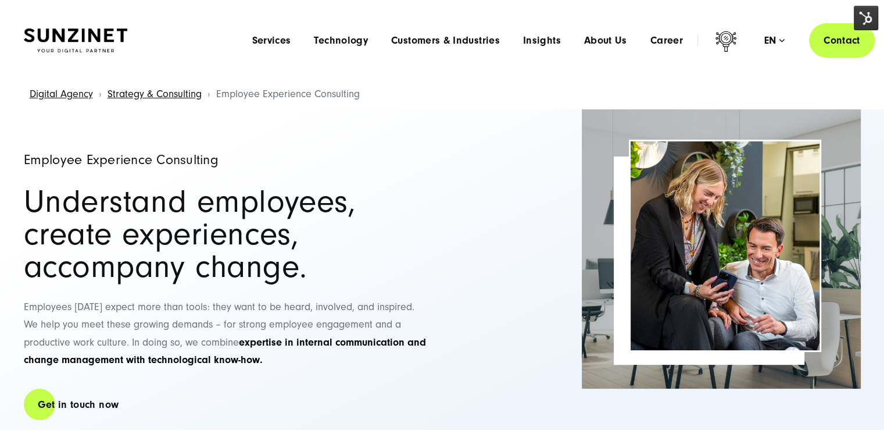
drag, startPoint x: 867, startPoint y: 14, endPoint x: 858, endPoint y: 26, distance: 14.9
click at [867, 13] on img at bounding box center [866, 18] width 24 height 24
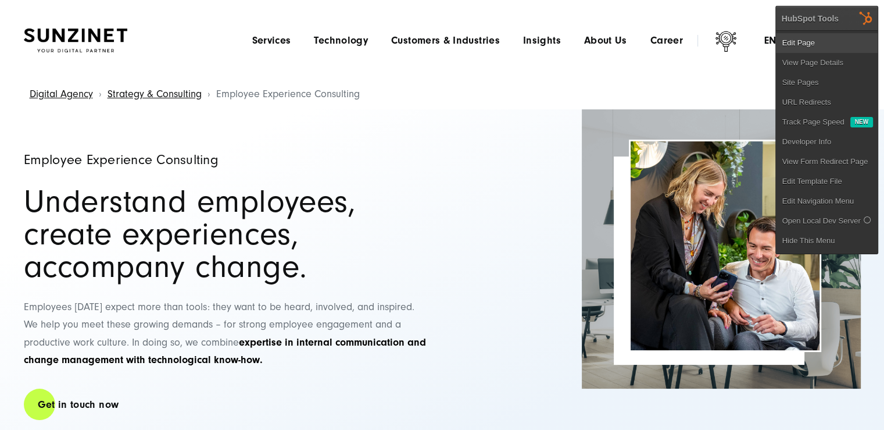
click at [845, 41] on link "Edit Page" at bounding box center [827, 43] width 102 height 20
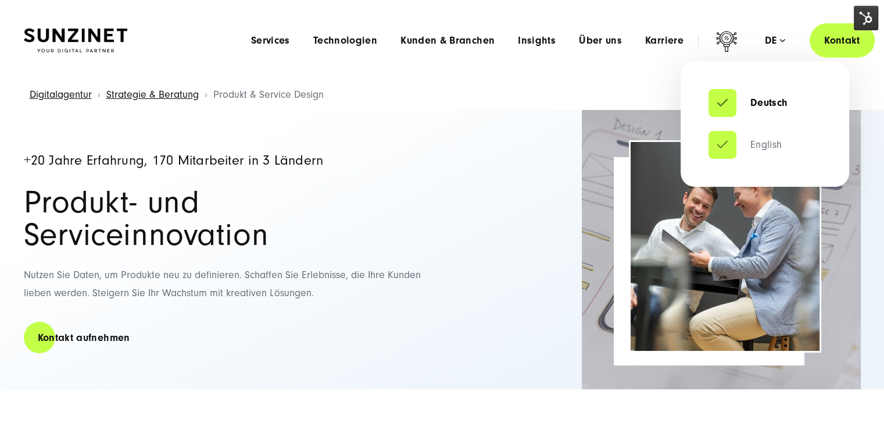
click at [723, 145] on link "English" at bounding box center [746, 145] width 74 height 12
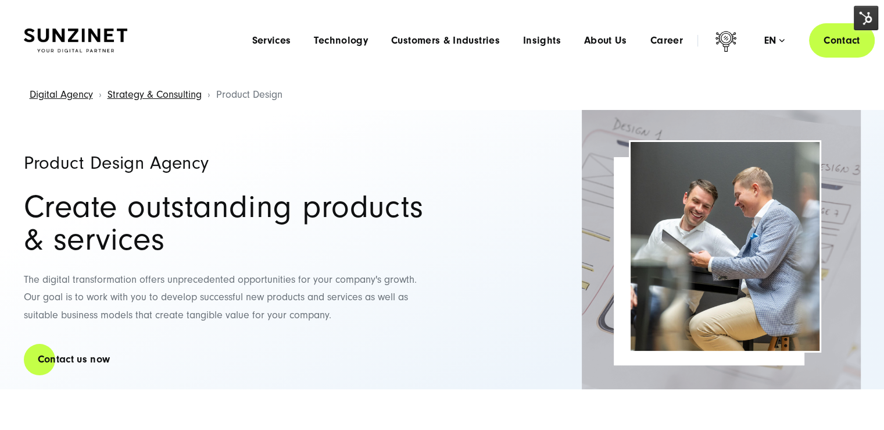
click at [859, 23] on img at bounding box center [866, 18] width 24 height 24
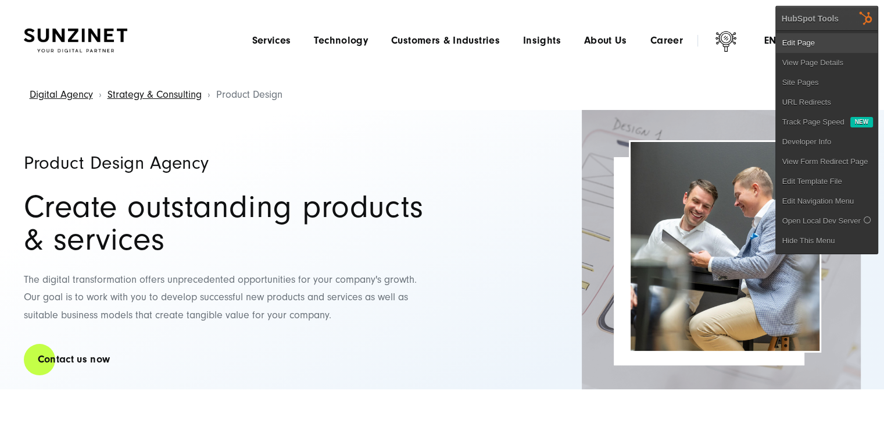
click at [853, 42] on link "Edit Page" at bounding box center [827, 43] width 102 height 20
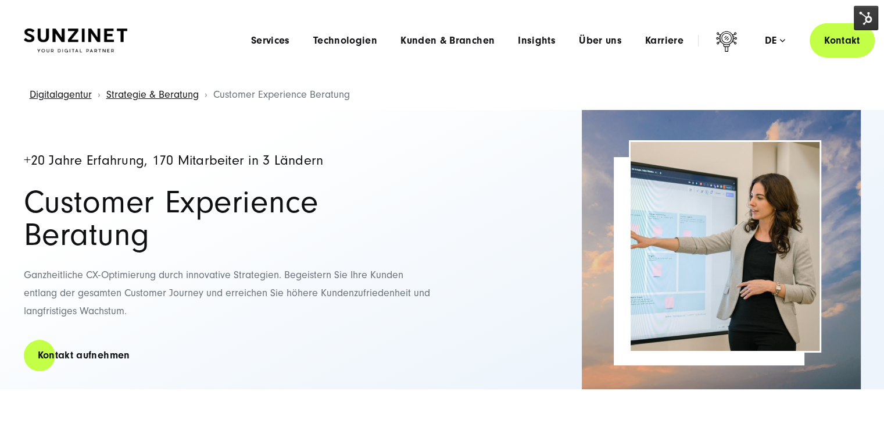
click at [864, 20] on img at bounding box center [866, 18] width 24 height 24
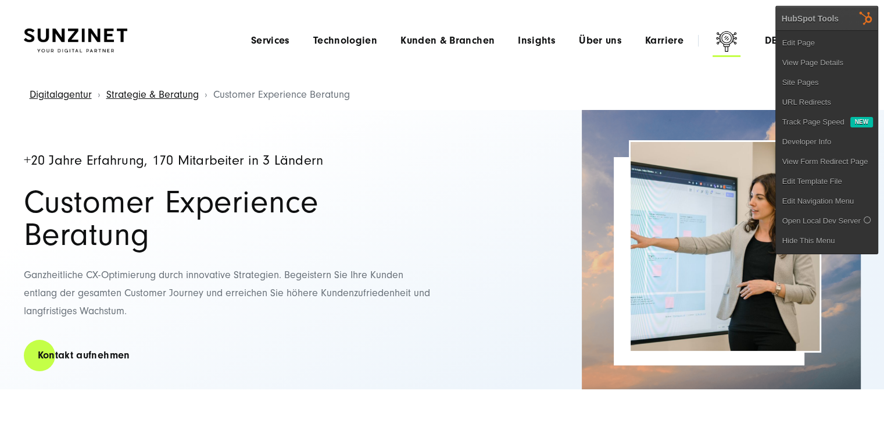
click at [737, 45] on icon at bounding box center [727, 43] width 28 height 28
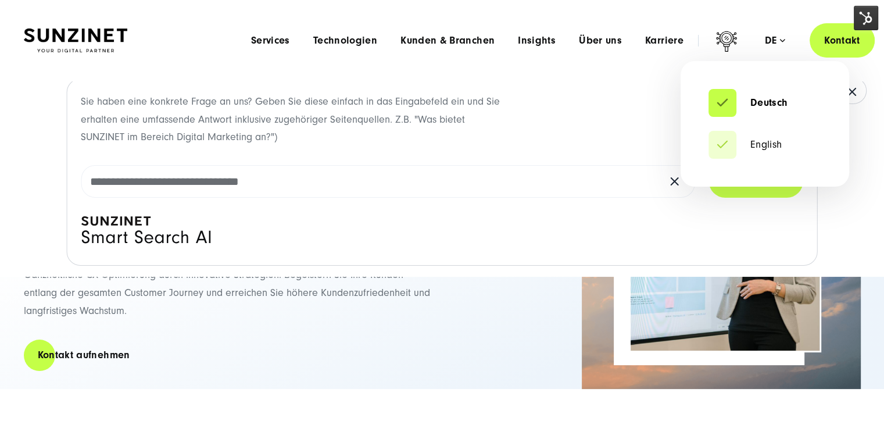
click at [772, 42] on div "de" at bounding box center [775, 41] width 20 height 12
click at [725, 146] on link "English" at bounding box center [746, 145] width 74 height 12
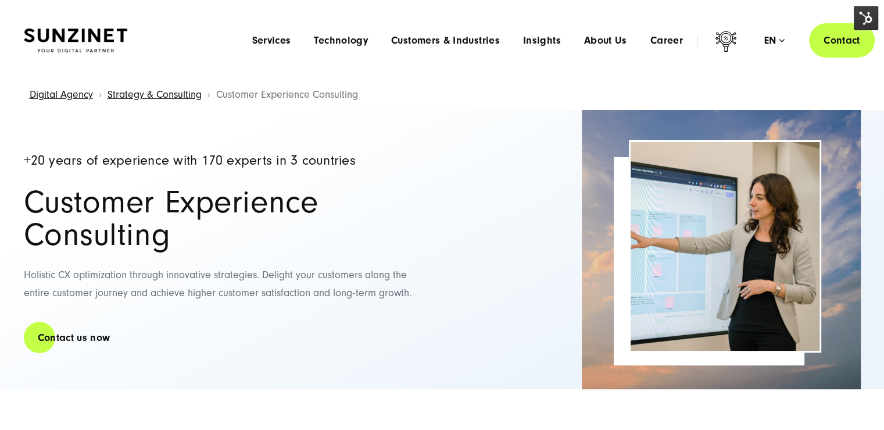
click at [870, 12] on img at bounding box center [866, 18] width 24 height 24
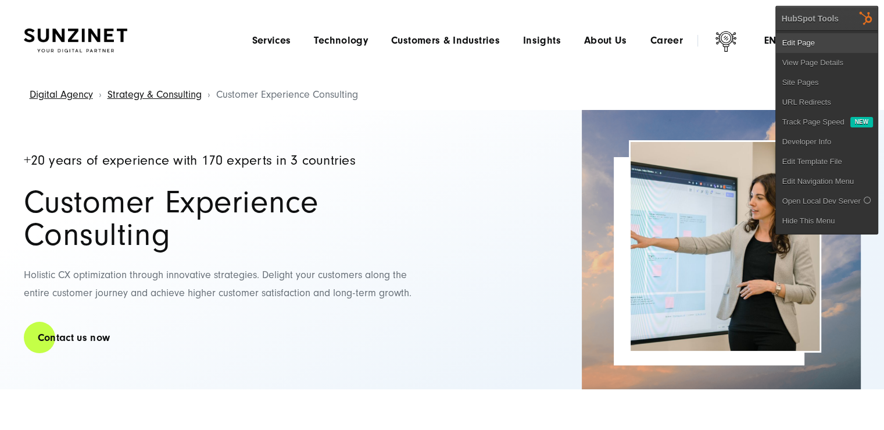
click at [846, 40] on link "Edit Page" at bounding box center [827, 43] width 102 height 20
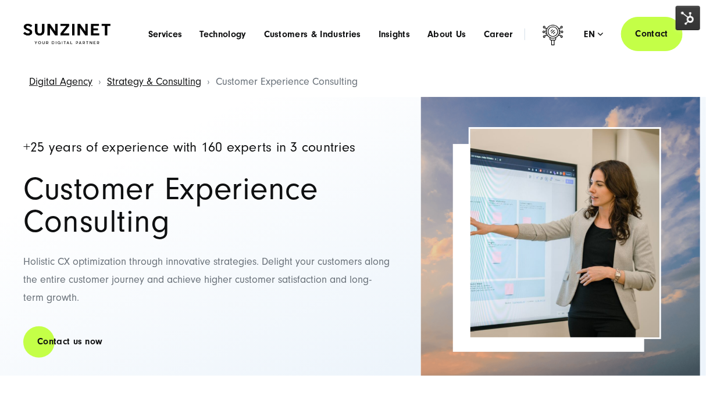
click at [606, 104] on img at bounding box center [560, 236] width 279 height 279
click at [622, 81] on div "Digital Agency Strategy & Consulting Customer Experience Consulting" at bounding box center [352, 82] width 659 height 30
drag, startPoint x: 89, startPoint y: 292, endPoint x: 176, endPoint y: 267, distance: 90.3
click at [89, 292] on p "Holistic CX optimization through innovative strategies. Delight your customers …" at bounding box center [206, 279] width 367 height 53
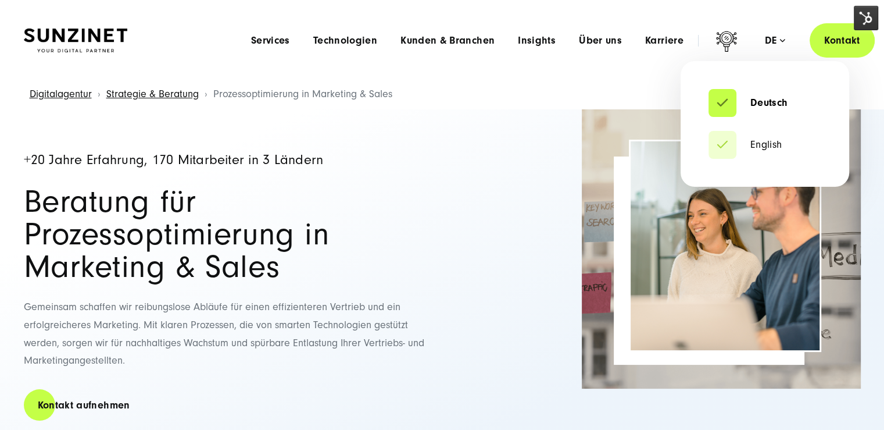
click at [768, 38] on div "de" at bounding box center [775, 41] width 20 height 12
click at [736, 140] on link "English" at bounding box center [746, 145] width 74 height 12
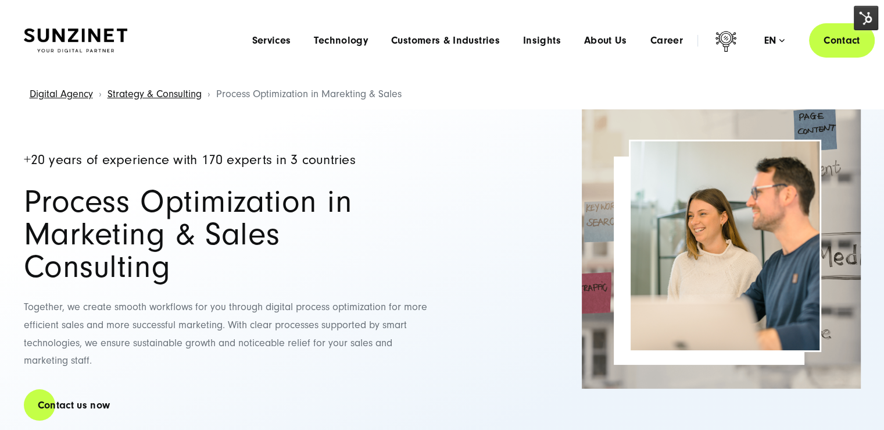
click at [866, 22] on img at bounding box center [866, 18] width 24 height 24
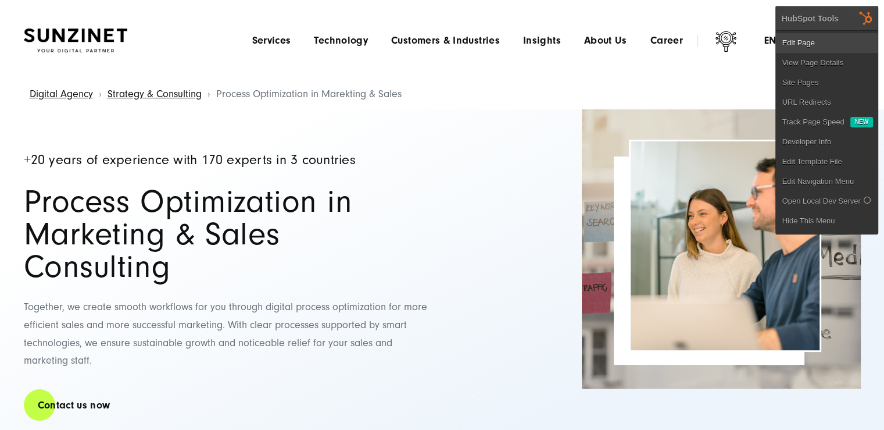
click at [852, 45] on link "Edit Page" at bounding box center [827, 43] width 102 height 20
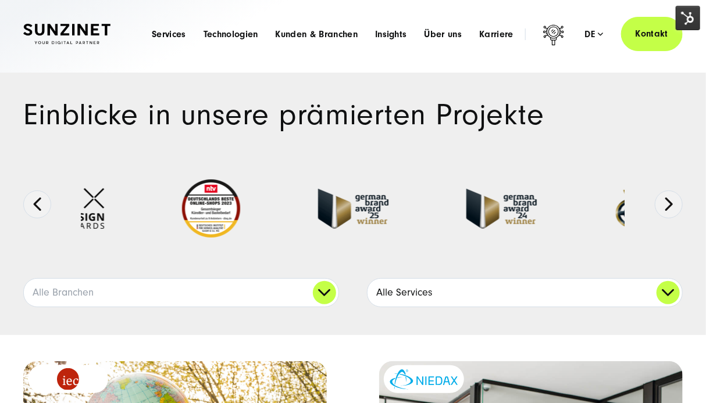
click at [453, 299] on link "Alle Services" at bounding box center [524, 293] width 314 height 28
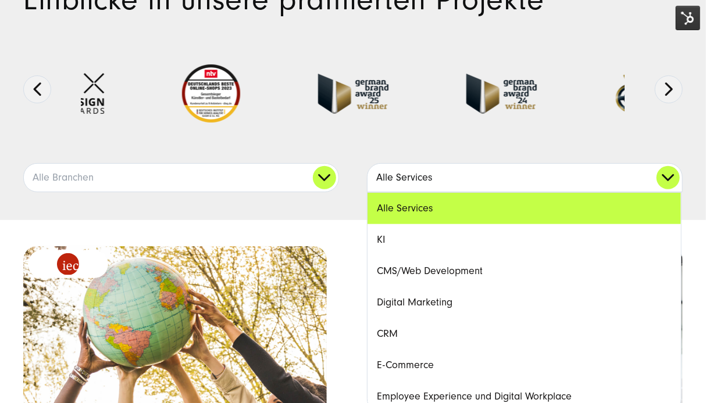
scroll to position [116, 0]
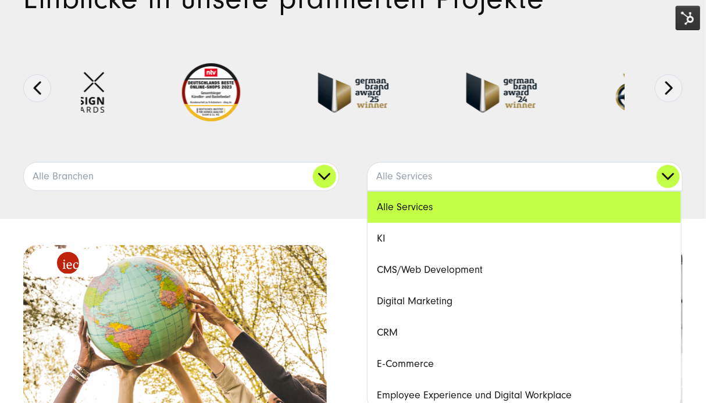
drag, startPoint x: 438, startPoint y: 330, endPoint x: 448, endPoint y: 325, distance: 10.9
click at [439, 330] on link "CRM" at bounding box center [523, 332] width 313 height 31
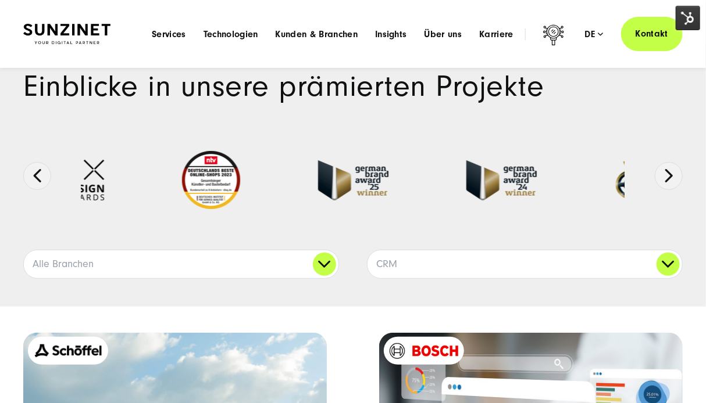
scroll to position [0, 0]
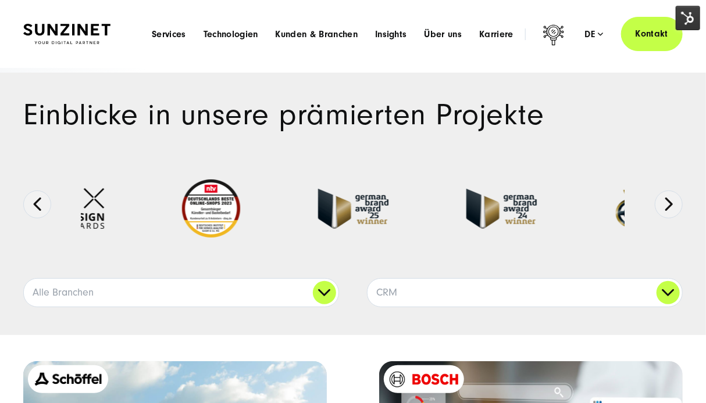
click at [596, 22] on div "Menu Services Menu Full Service Digitalagentur Wir lösen komplexe Herausforderu…" at bounding box center [412, 34] width 539 height 34
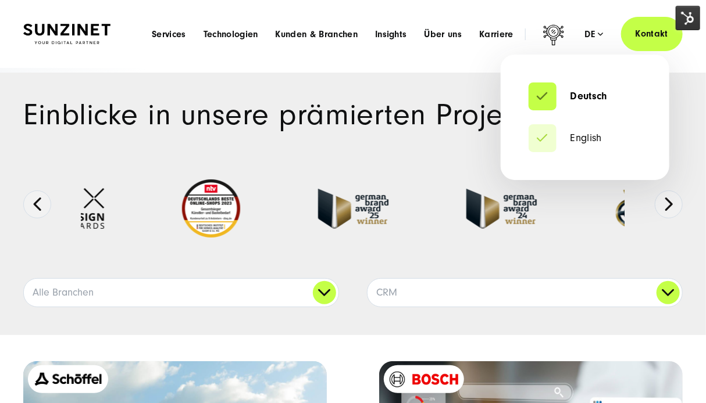
click at [595, 37] on div "de" at bounding box center [594, 34] width 19 height 12
click at [555, 150] on li "English" at bounding box center [584, 138] width 113 height 28
click at [548, 138] on link "English" at bounding box center [564, 139] width 73 height 12
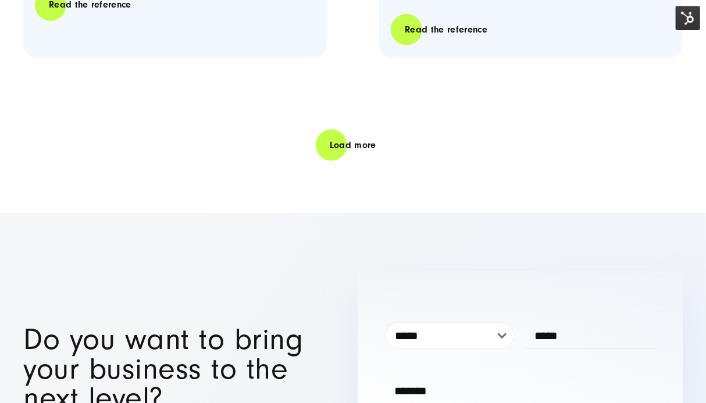
scroll to position [3778, 0]
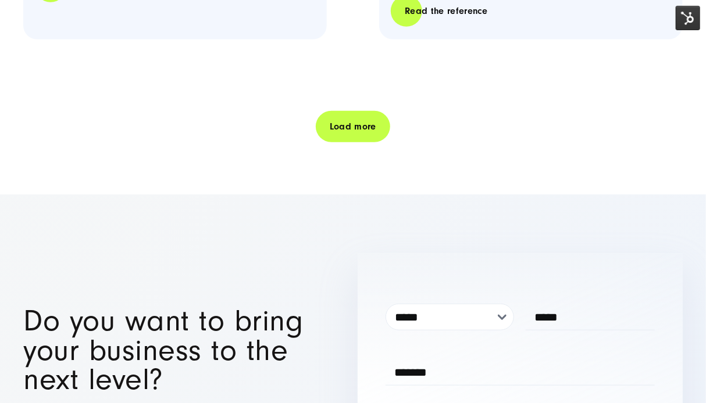
click at [371, 141] on link "Load more" at bounding box center [353, 126] width 74 height 33
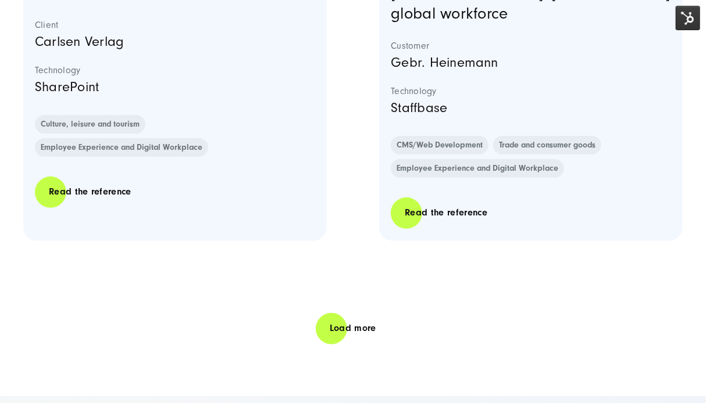
scroll to position [7149, 0]
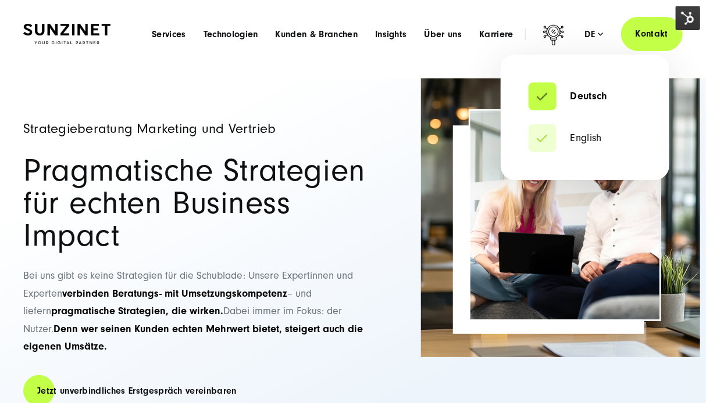
drag, startPoint x: 592, startPoint y: 37, endPoint x: 593, endPoint y: 44, distance: 7.1
click at [592, 37] on div "de" at bounding box center [594, 34] width 19 height 12
click at [548, 142] on link "English" at bounding box center [564, 139] width 73 height 12
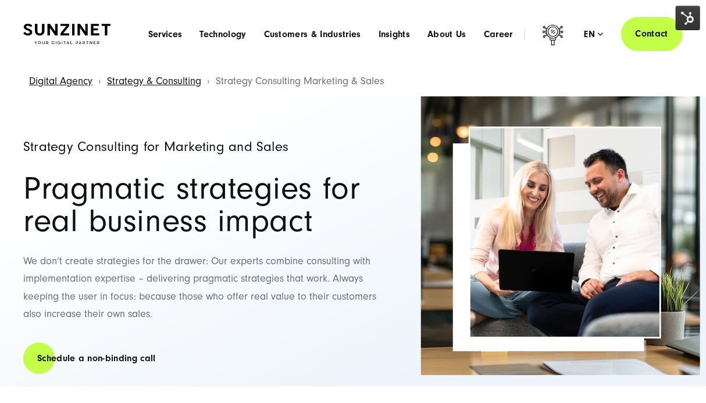
drag, startPoint x: 681, startPoint y: 18, endPoint x: 682, endPoint y: 24, distance: 6.5
click at [681, 18] on img at bounding box center [687, 18] width 24 height 24
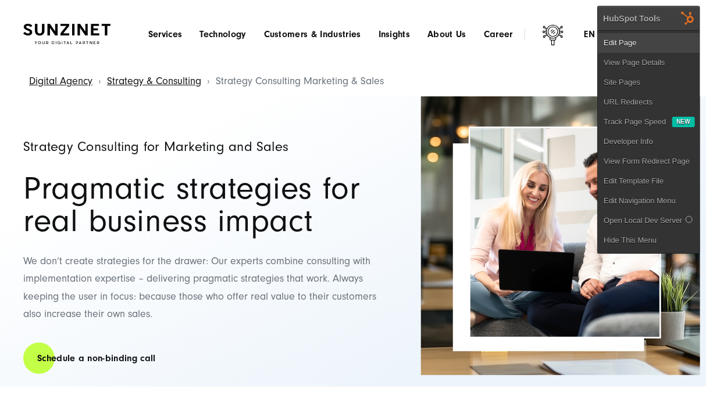
click at [664, 41] on link "Edit Page" at bounding box center [649, 43] width 102 height 20
